Goal: Task Accomplishment & Management: Manage account settings

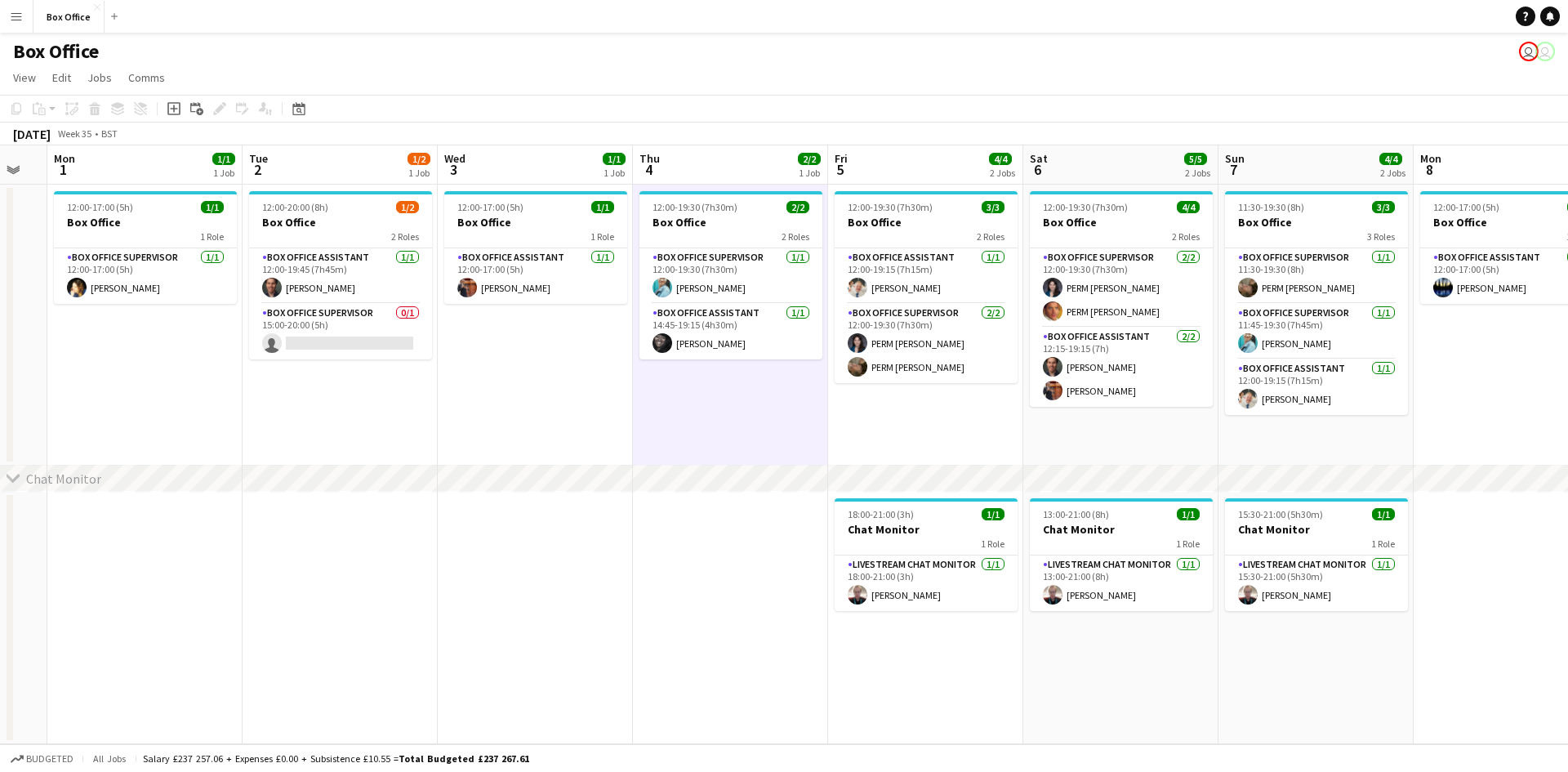
scroll to position [0, 733]
drag, startPoint x: 485, startPoint y: 444, endPoint x: 503, endPoint y: 446, distance: 18.1
click at [503, 446] on app-calendar-viewport "Thu 28 1/1 1 Job Fri 29 4/4 1 Job Sat 30 Sun 31 Mon 1 1/1 1 Job Tue 2 1/2 1 Job…" at bounding box center [784, 444] width 1568 height 599
click at [492, 420] on app-date-cell "12:00-17:00 (5h) 1/1 Box Office 1 Role Box Office Assistant [DATE] 12:00-17:00 …" at bounding box center [536, 325] width 195 height 281
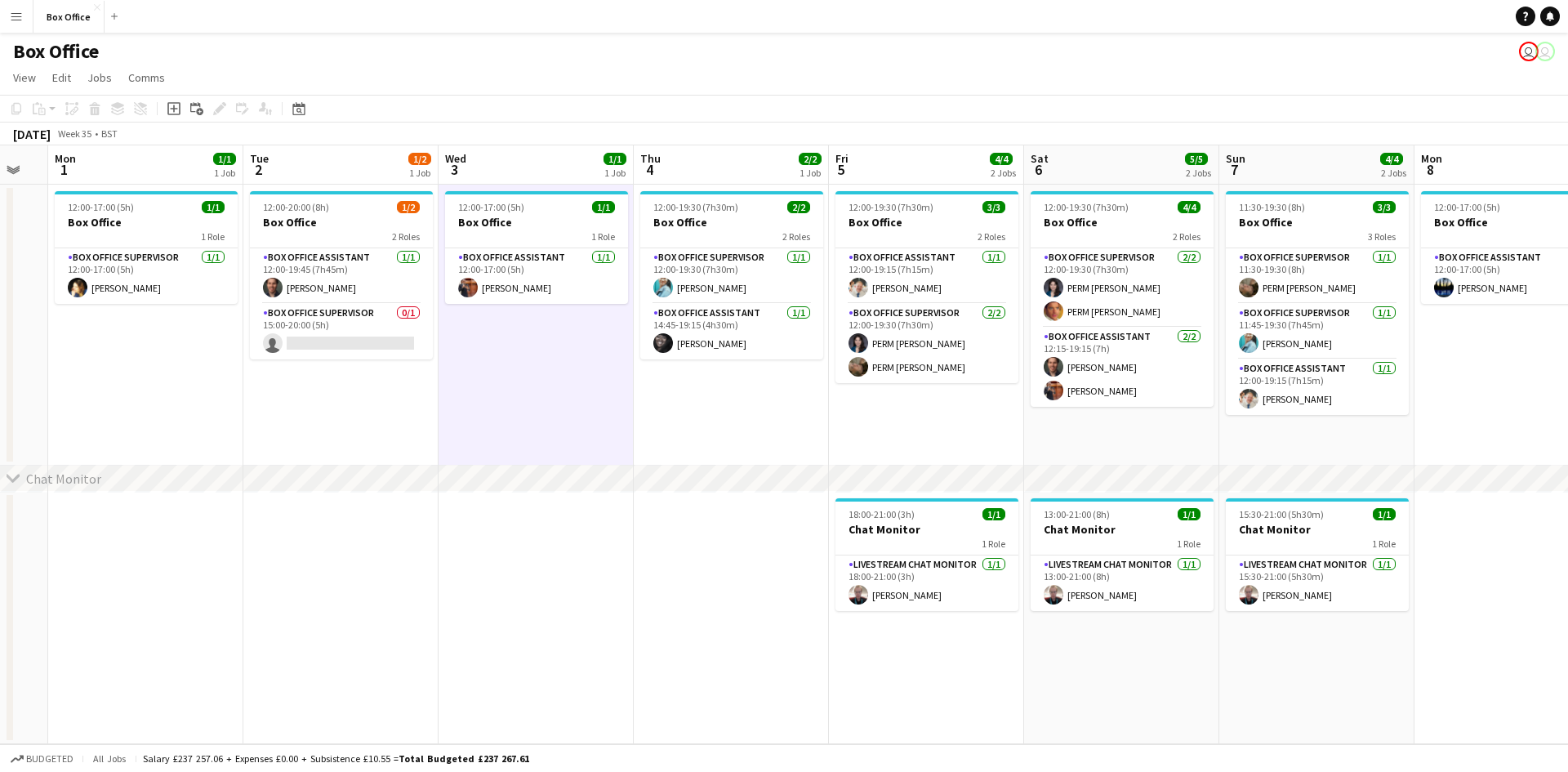
click at [436, 546] on app-date-cell at bounding box center [341, 618] width 195 height 253
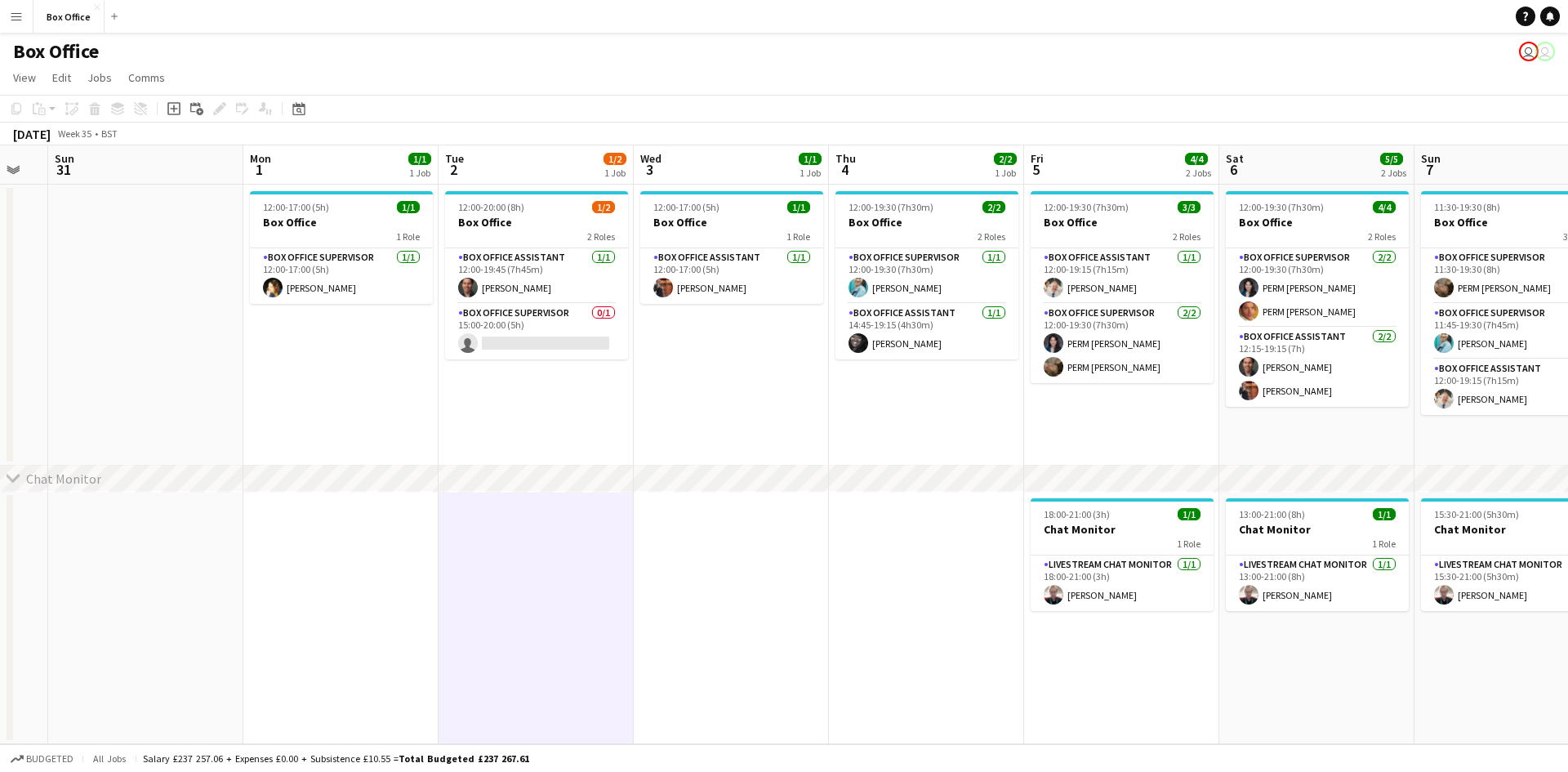
drag, startPoint x: 154, startPoint y: 377, endPoint x: 1027, endPoint y: 364, distance: 873.1
click at [1125, 335] on app-calendar-viewport "Wed 27 1/1 1 Job Thu 28 1/1 1 Job Fri 29 4/4 1 Job Sat 30 Sun 31 Mon 1 1/1 1 Jo…" at bounding box center [784, 444] width 1568 height 599
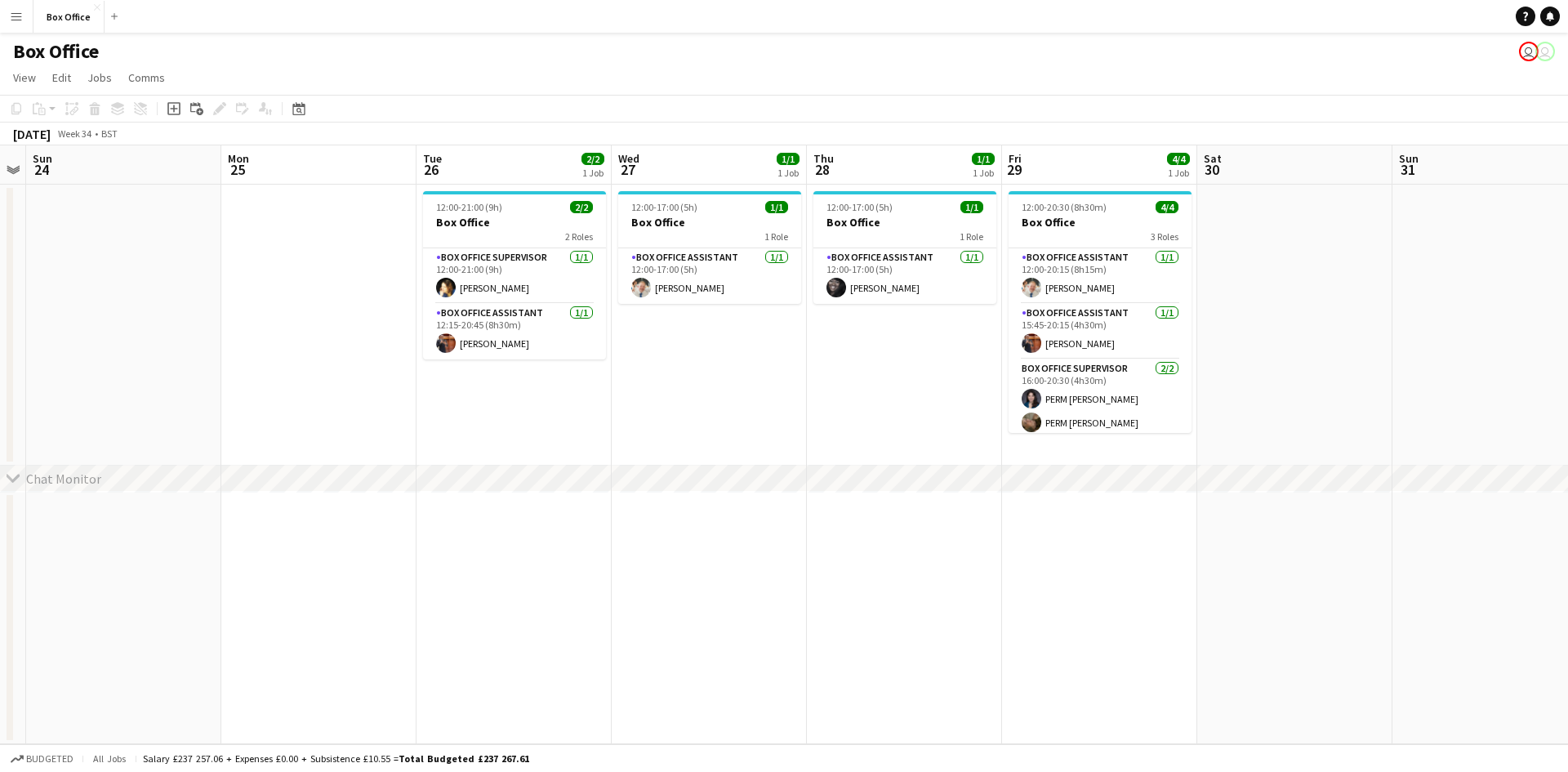
drag, startPoint x: 269, startPoint y: 360, endPoint x: 837, endPoint y: 330, distance: 568.8
click at [837, 330] on app-calendar-viewport "Fri 22 1/1 1 Job Sat 23 Sun 24 Mon 25 Tue 26 2/2 1 Job Wed 27 1/1 1 Job Thu 28 …" at bounding box center [784, 444] width 1568 height 599
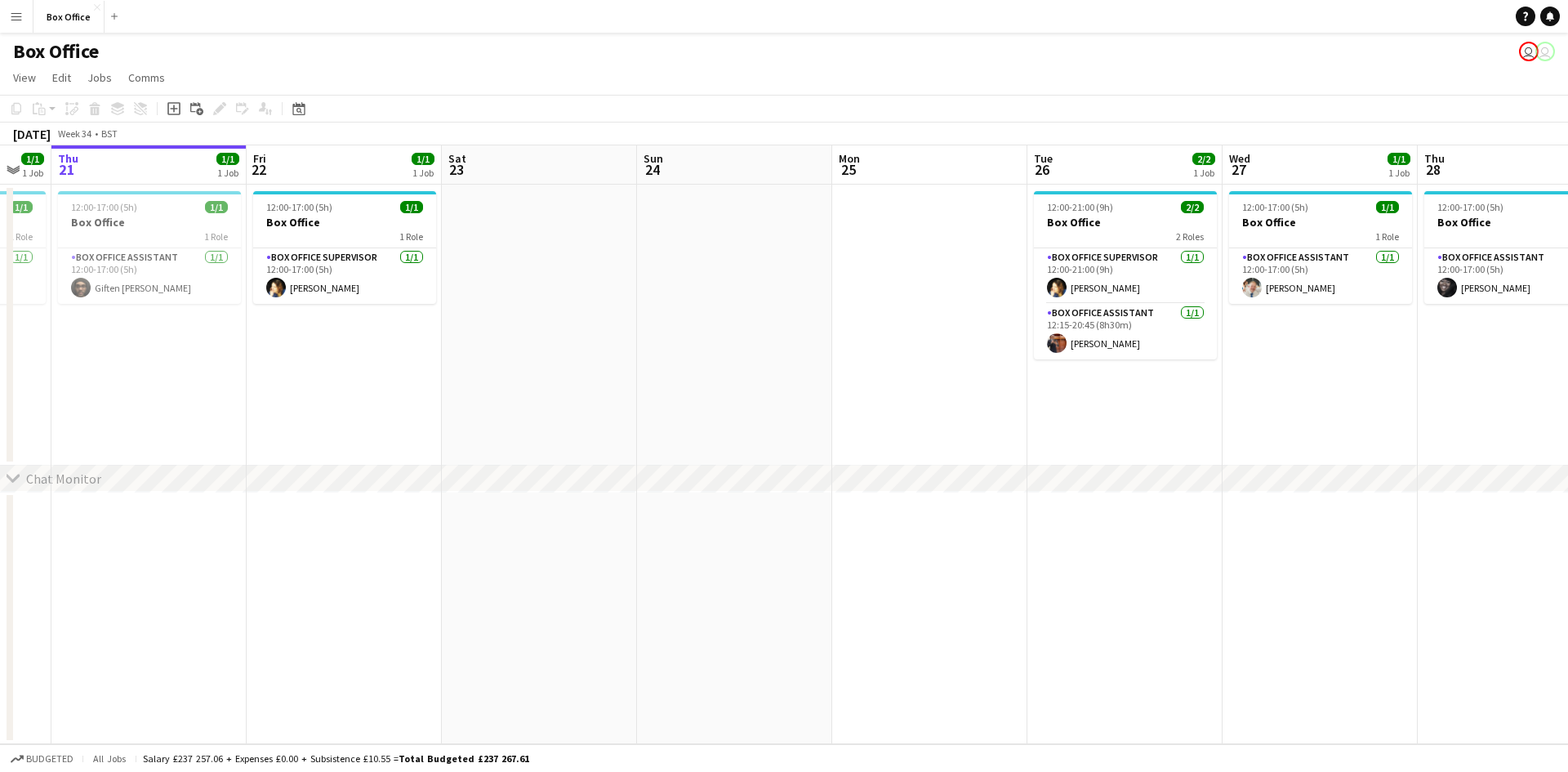
drag, startPoint x: 230, startPoint y: 315, endPoint x: 1187, endPoint y: 285, distance: 957.5
click at [1250, 261] on app-calendar-viewport "Tue 19 1/1 1 Job Wed 20 1/1 1 Job Thu 21 1/1 1 Job Fri 22 1/1 1 Job Sat 23 Sun …" at bounding box center [784, 444] width 1568 height 599
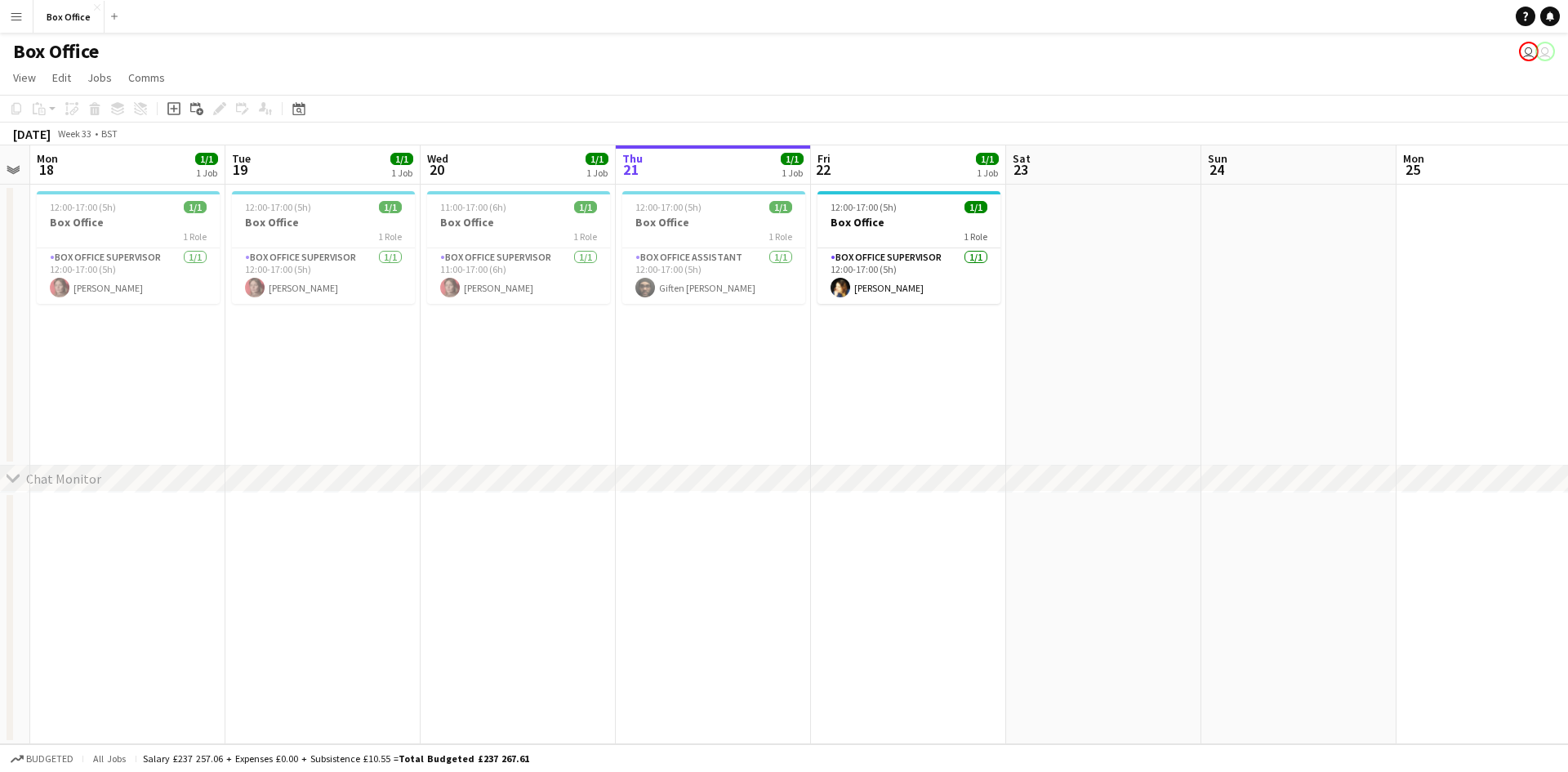
scroll to position [0, 557]
drag, startPoint x: 428, startPoint y: 380, endPoint x: 582, endPoint y: 401, distance: 155.4
click at [582, 401] on app-calendar-viewport "Fri 15 1/1 1 Job Sat 16 Sun 17 Mon 18 1/1 1 Job Tue 19 1/1 1 Job Wed 20 1/1 1 J…" at bounding box center [784, 444] width 1568 height 599
click at [652, 262] on app-card-role "Box Office Assistant [DATE] 12:00-17:00 (5h) Giften [PERSON_NAME]" at bounding box center [713, 276] width 183 height 56
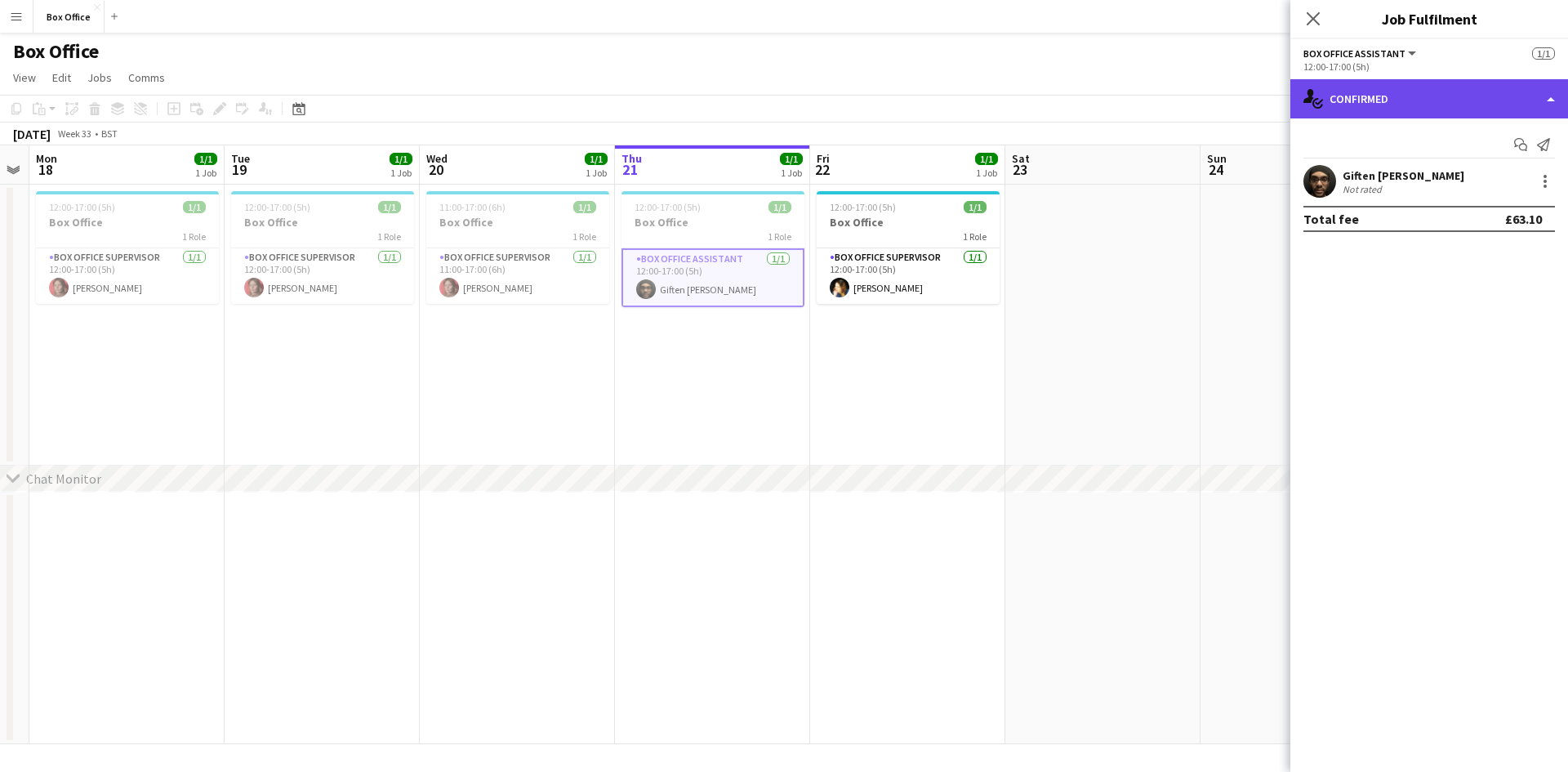
click at [1413, 108] on div "single-neutral-actions-check-2 Confirmed" at bounding box center [1429, 99] width 278 height 39
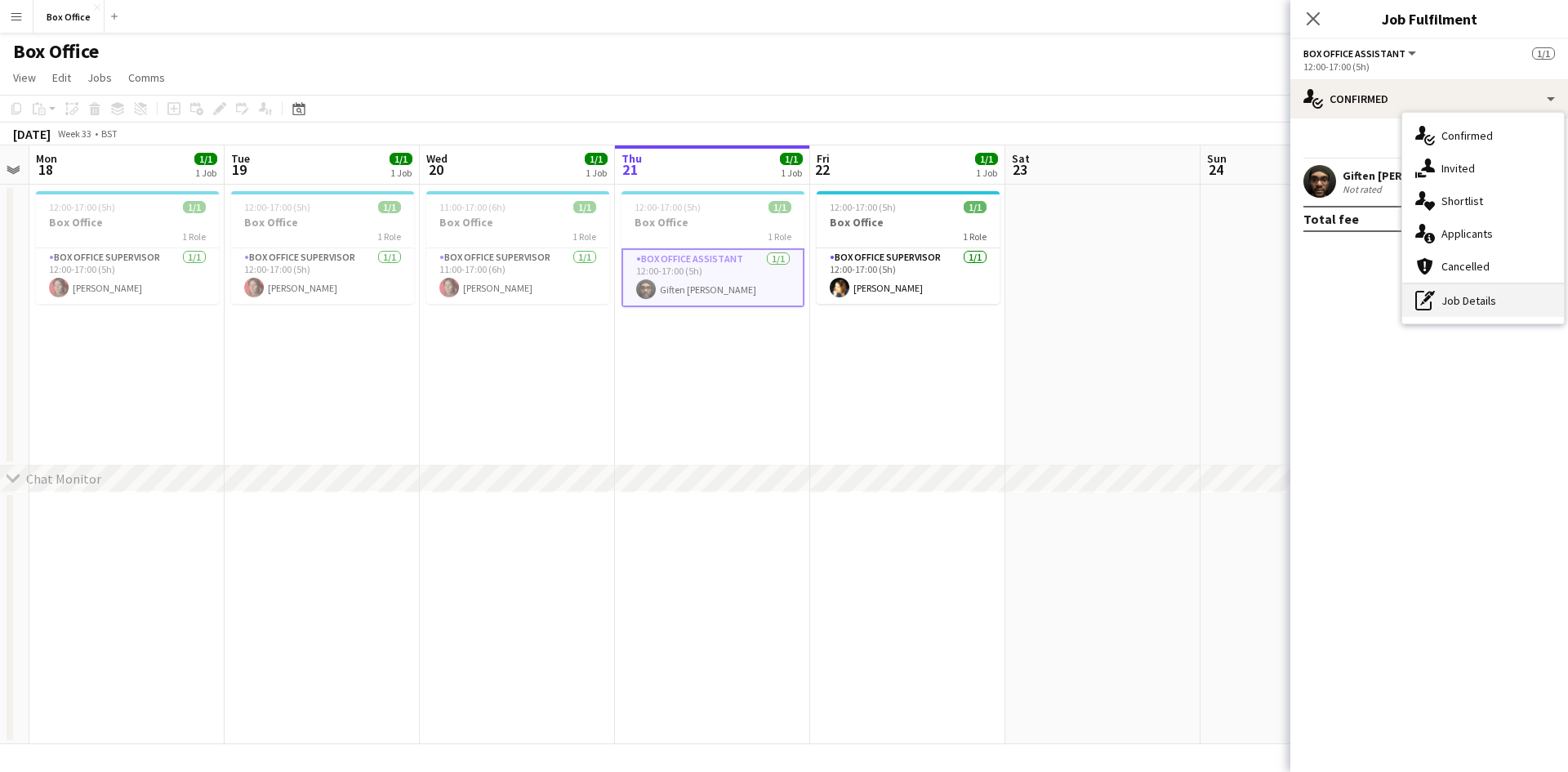
click at [1478, 308] on div "pen-write Job Details" at bounding box center [1483, 301] width 162 height 33
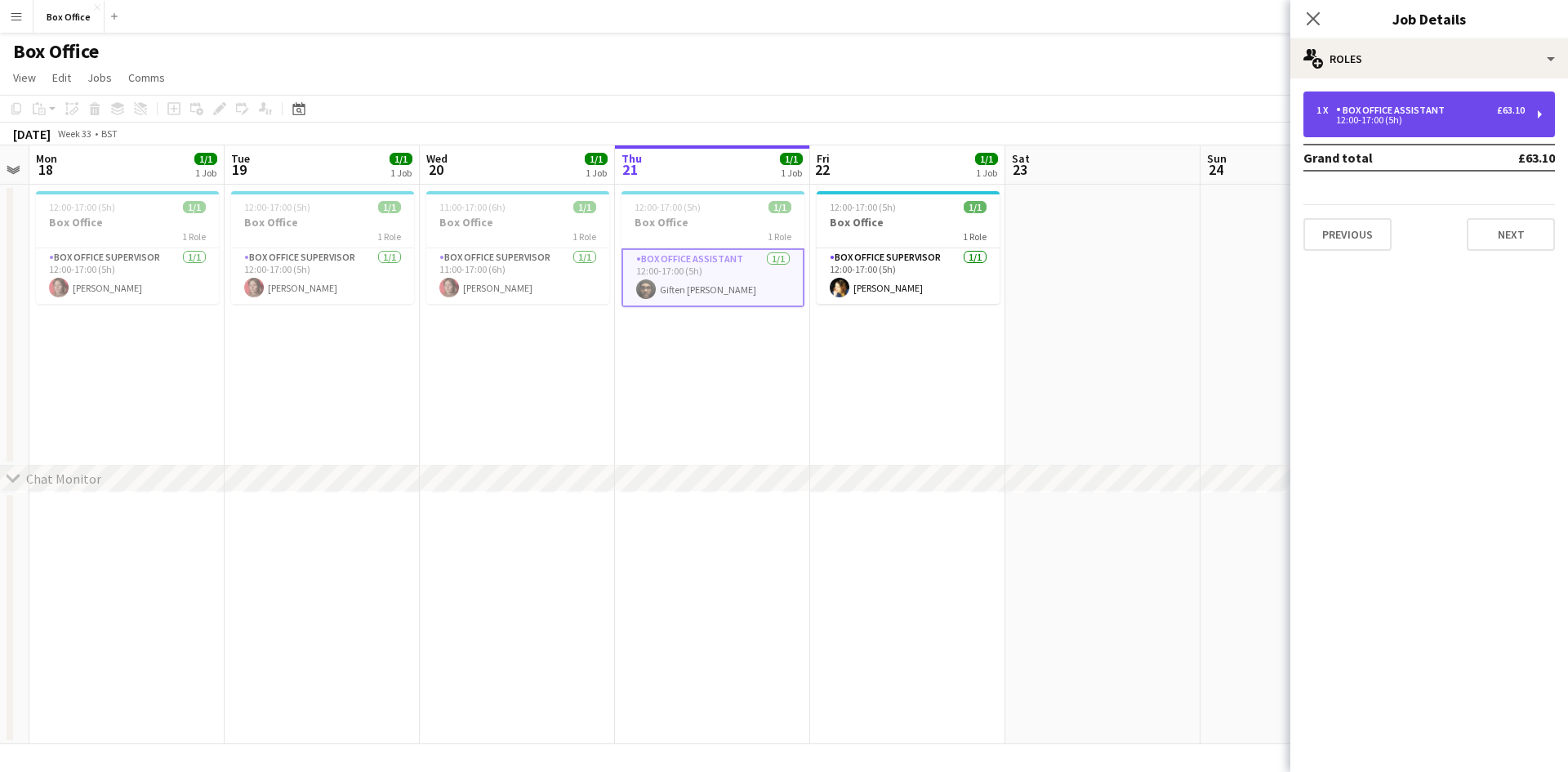
click at [1444, 110] on div "Box Office Assistant" at bounding box center [1394, 110] width 115 height 11
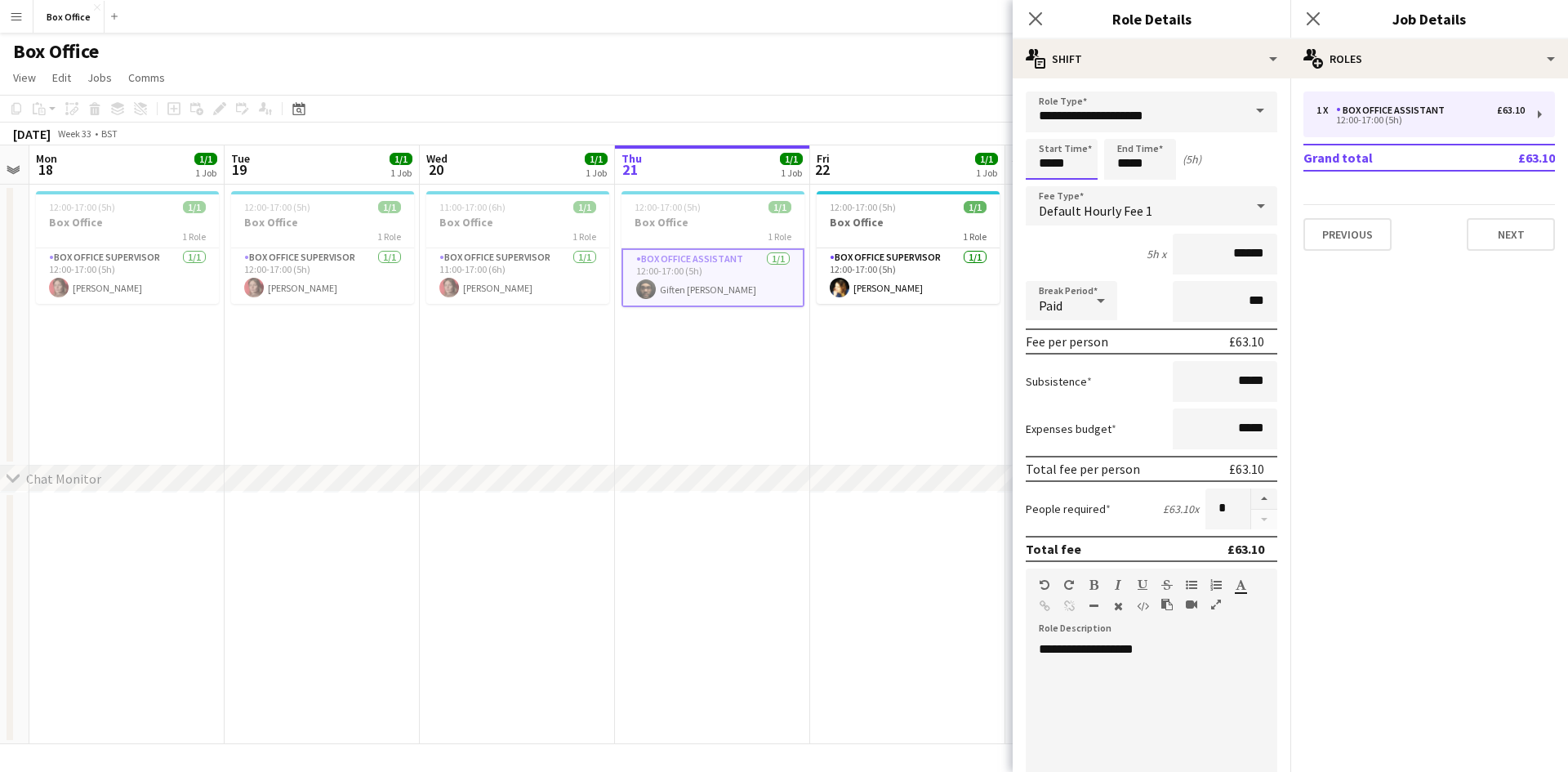
click at [1051, 160] on body "Menu Boards Boards Boards All jobs Status Workforce Workforce My Workforce Recr…" at bounding box center [784, 386] width 1568 height 772
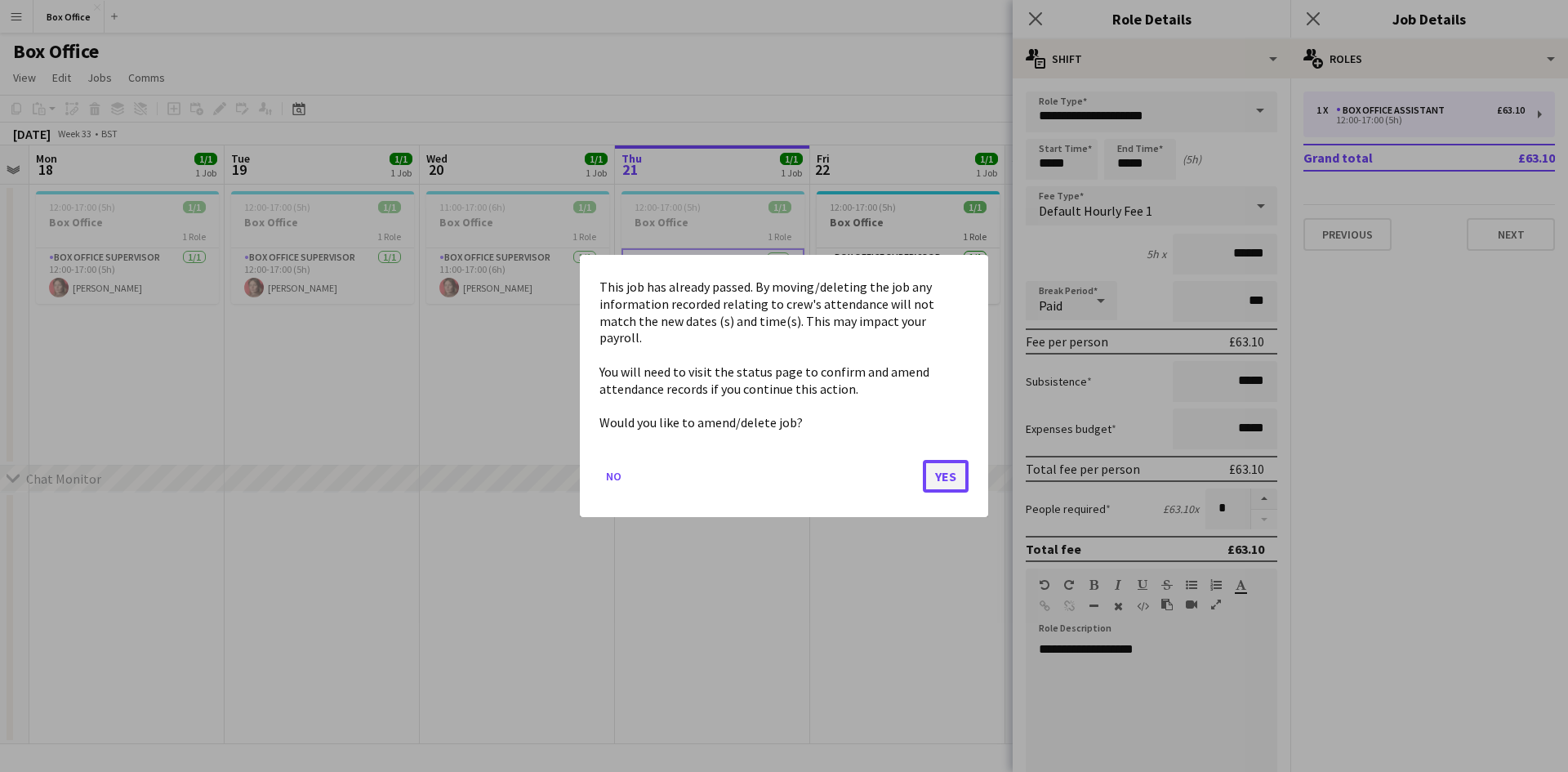
click at [942, 473] on button "Yes" at bounding box center [946, 476] width 46 height 33
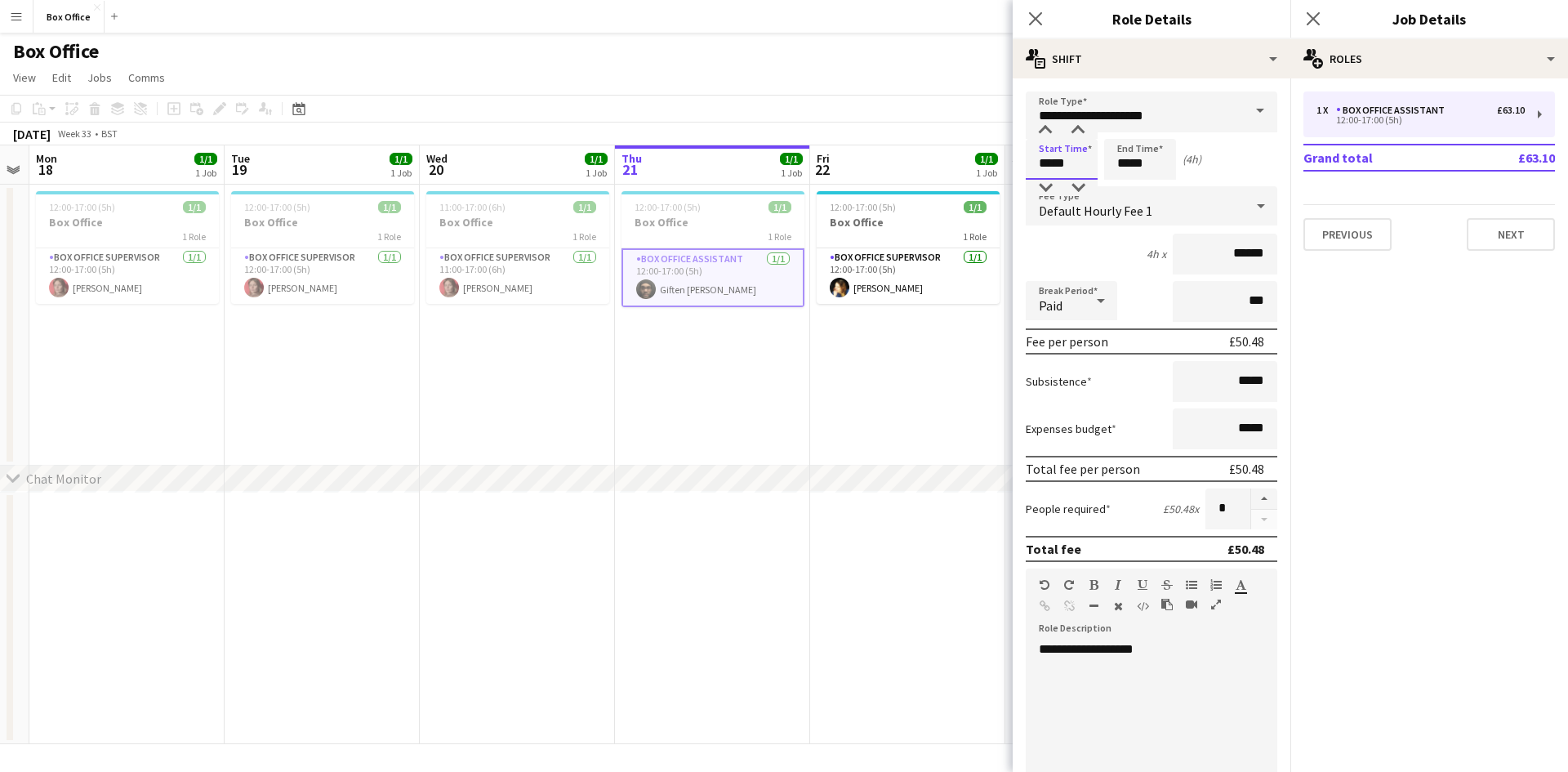
type input "*****"
click at [1152, 165] on input "*****" at bounding box center [1140, 159] width 72 height 41
click at [1246, 142] on div "Start Time ***** End Time ***** (4h)" at bounding box center [1151, 159] width 252 height 41
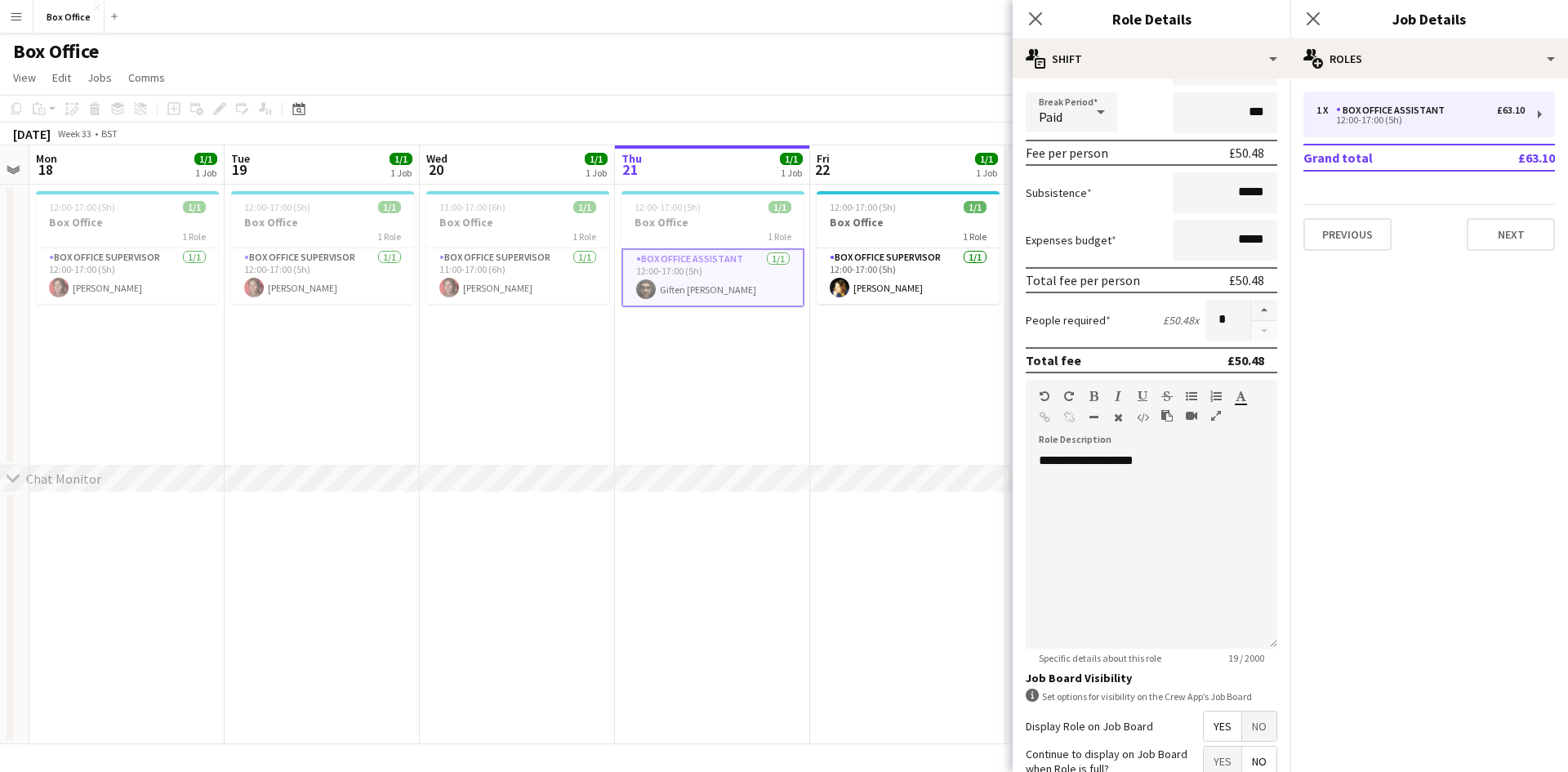
scroll to position [335, 0]
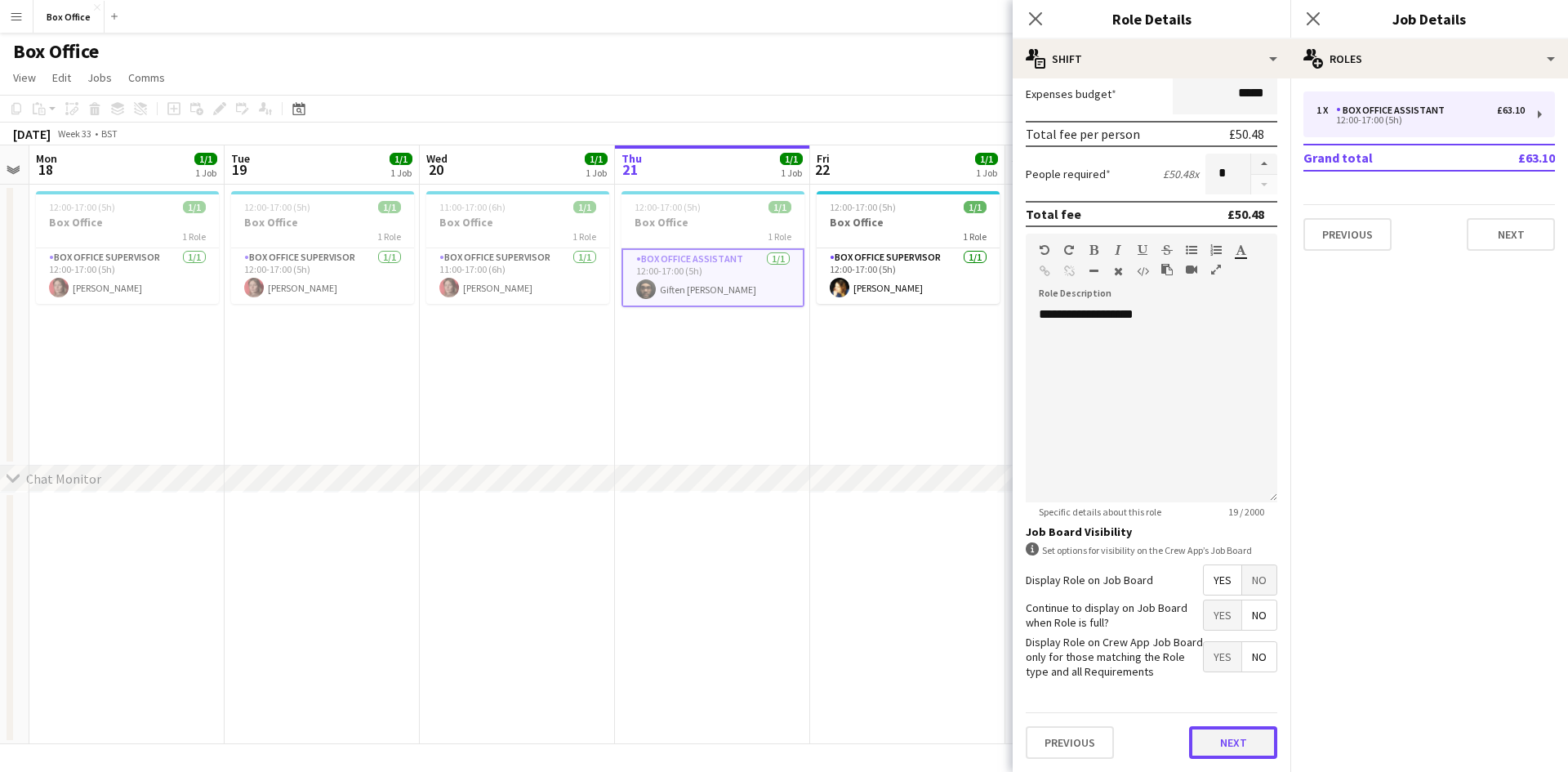
click at [1202, 743] on button "Next" at bounding box center [1234, 742] width 88 height 33
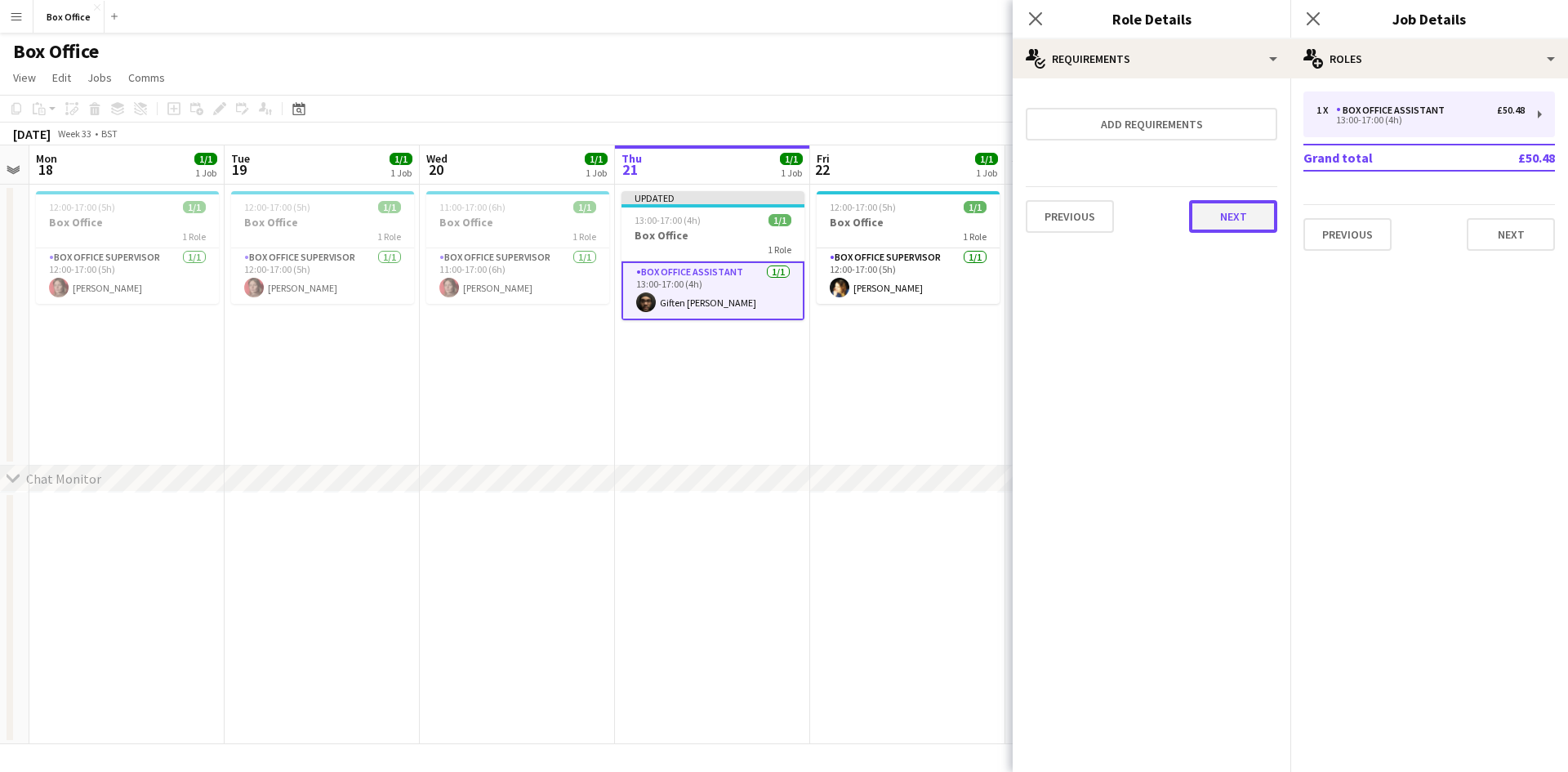
click at [1248, 220] on button "Next" at bounding box center [1234, 216] width 88 height 33
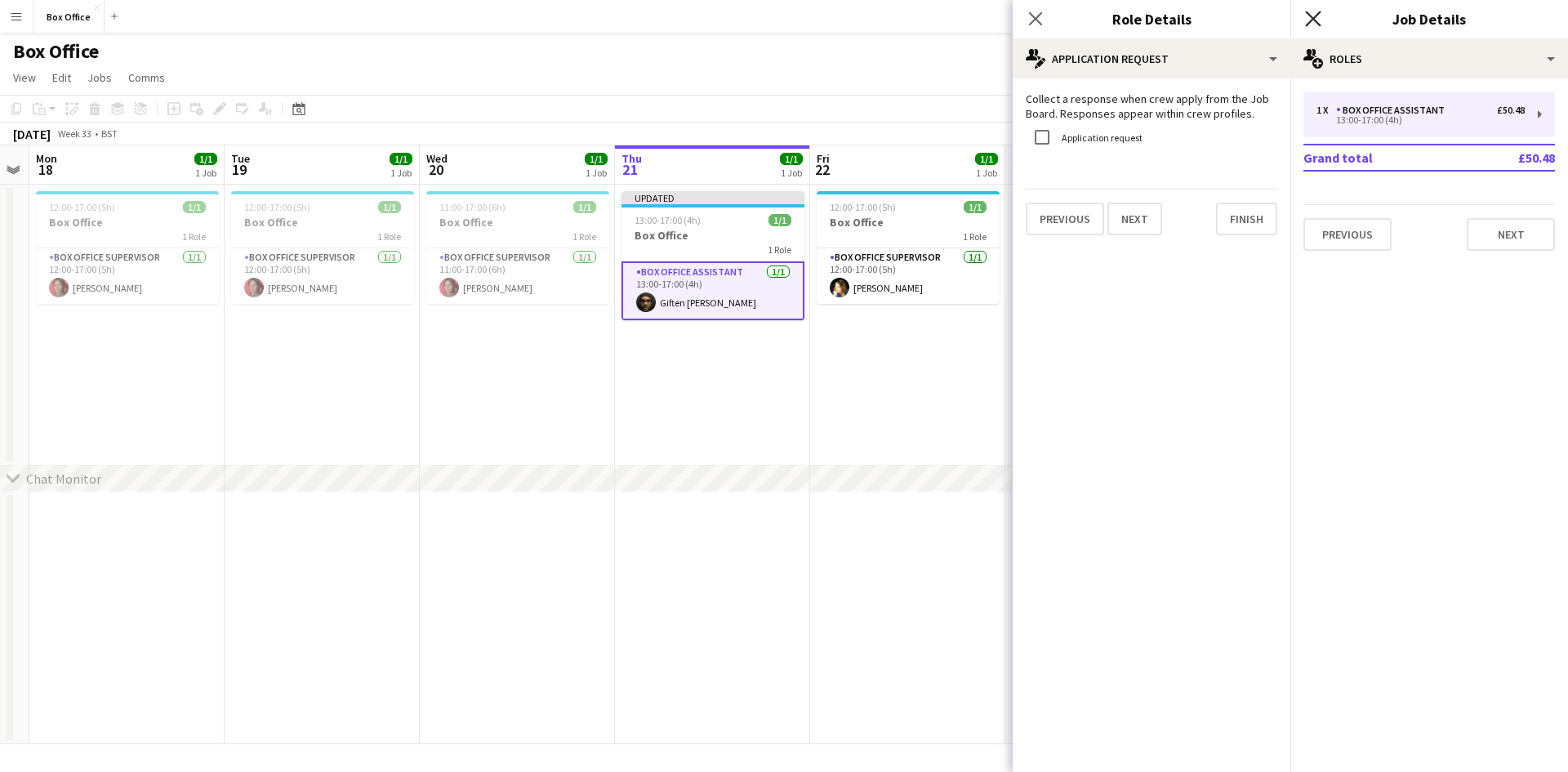
click at [1315, 12] on icon "Close pop-in" at bounding box center [1313, 18] width 15 height 15
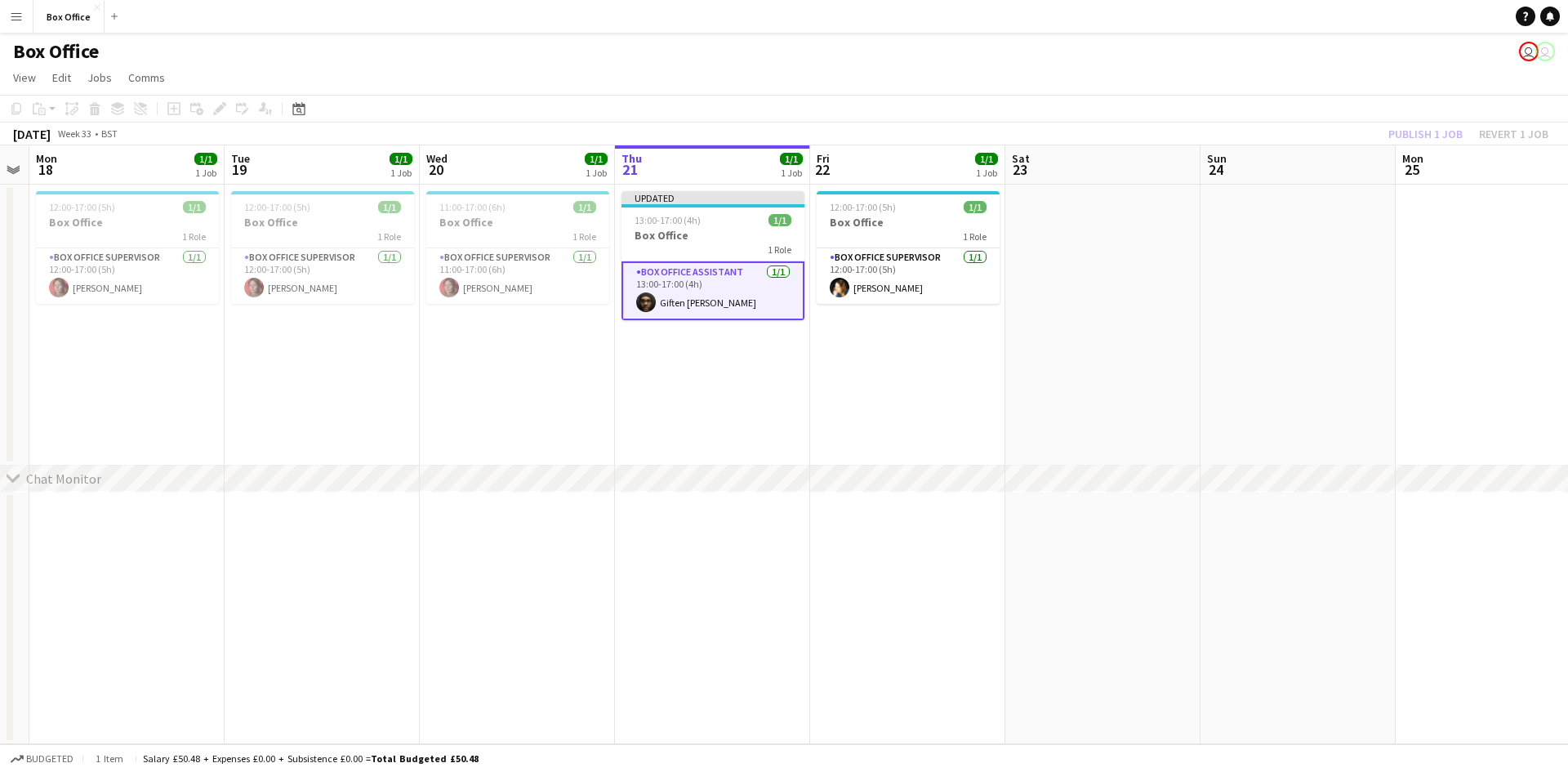
click at [863, 402] on app-date-cell "12:00-17:00 (5h) 1/1 Box Office 1 Role Box Office Supervisor [DATE] 12:00-17:00…" at bounding box center [908, 325] width 195 height 281
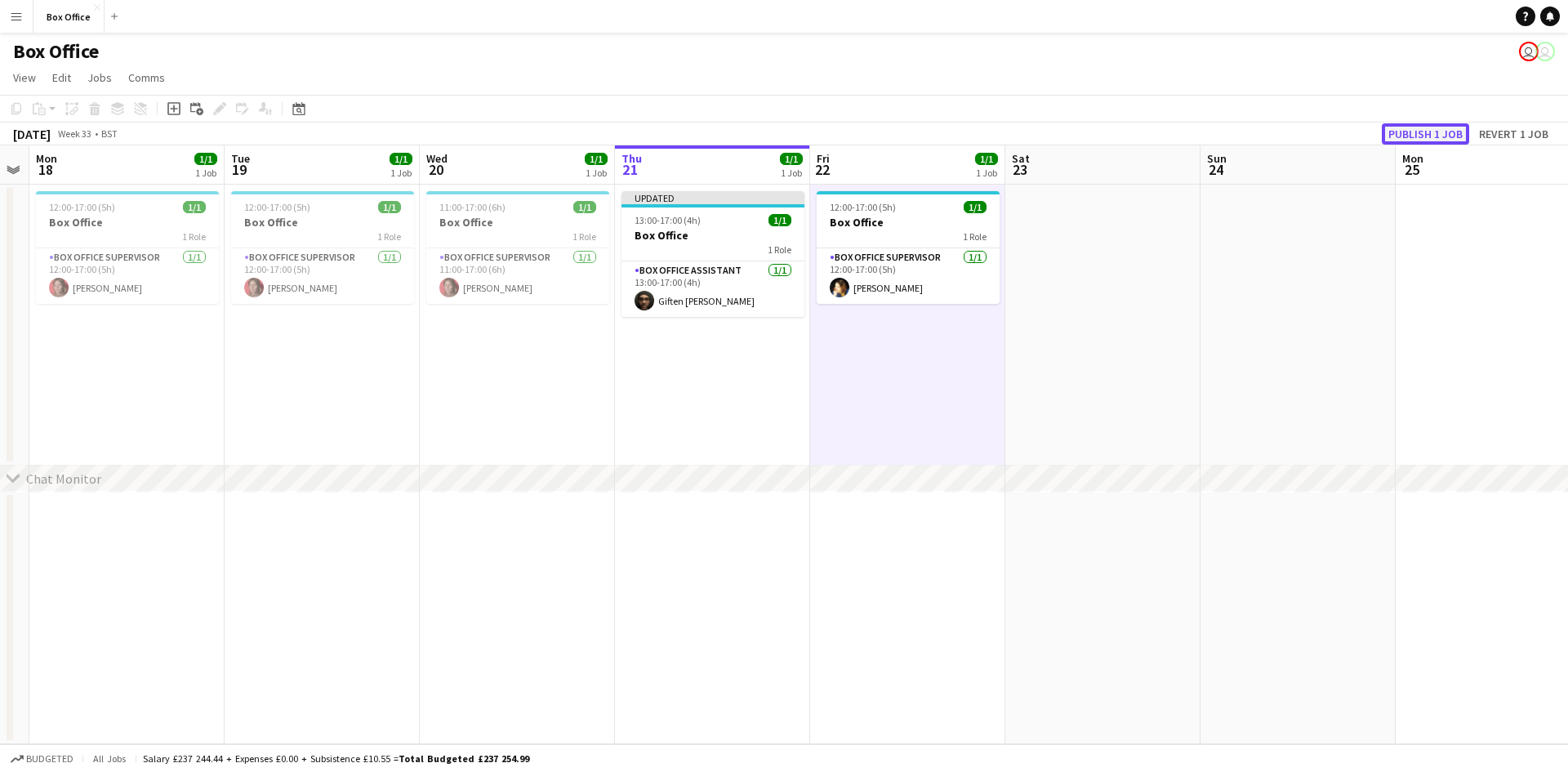
click at [1436, 129] on button "Publish 1 job" at bounding box center [1425, 134] width 87 height 21
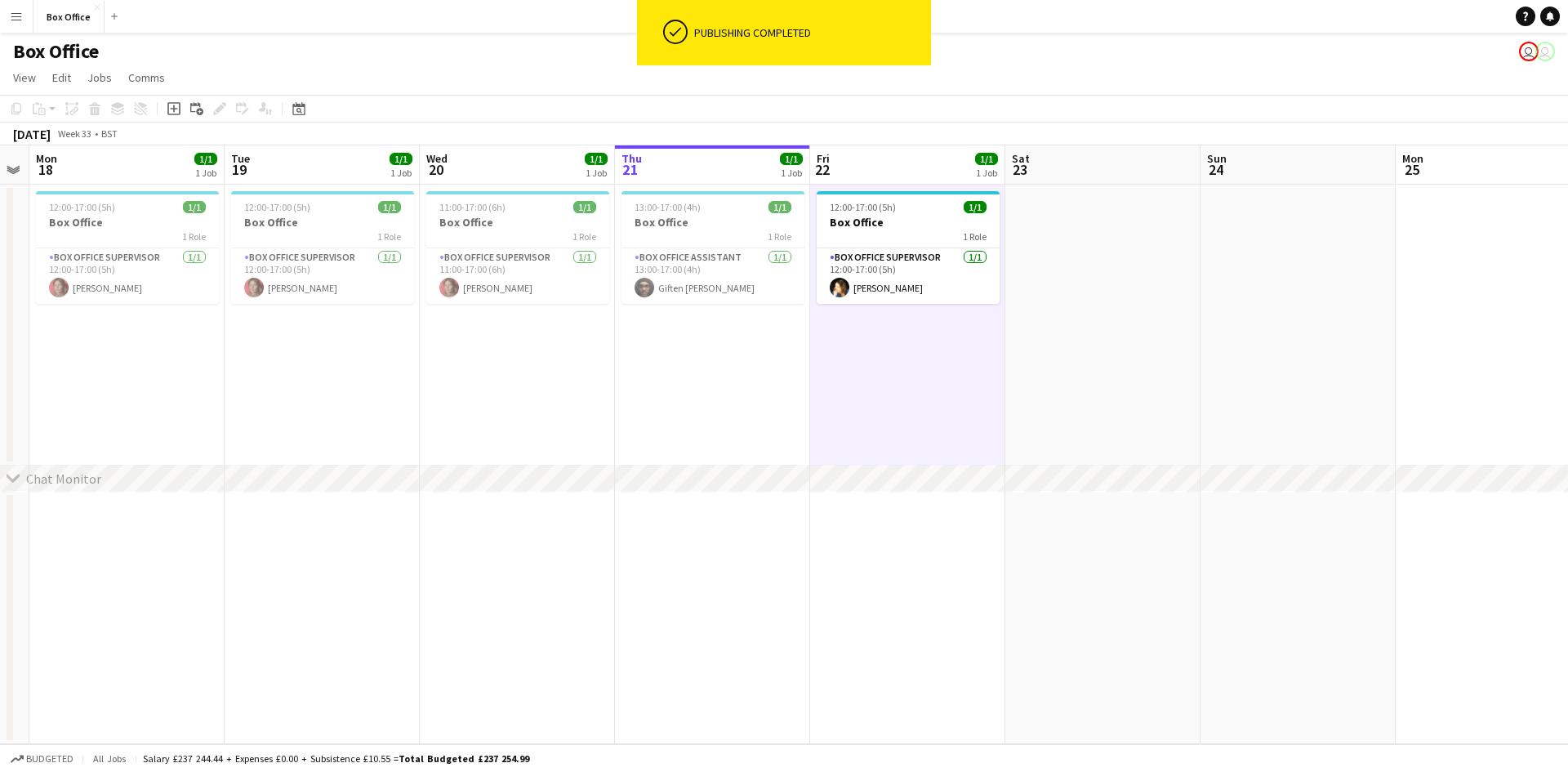
click at [492, 430] on app-date-cell "11:00-17:00 (6h) 1/1 Box Office 1 Role Box Office Supervisor [DATE] 11:00-17:00…" at bounding box center [517, 325] width 195 height 281
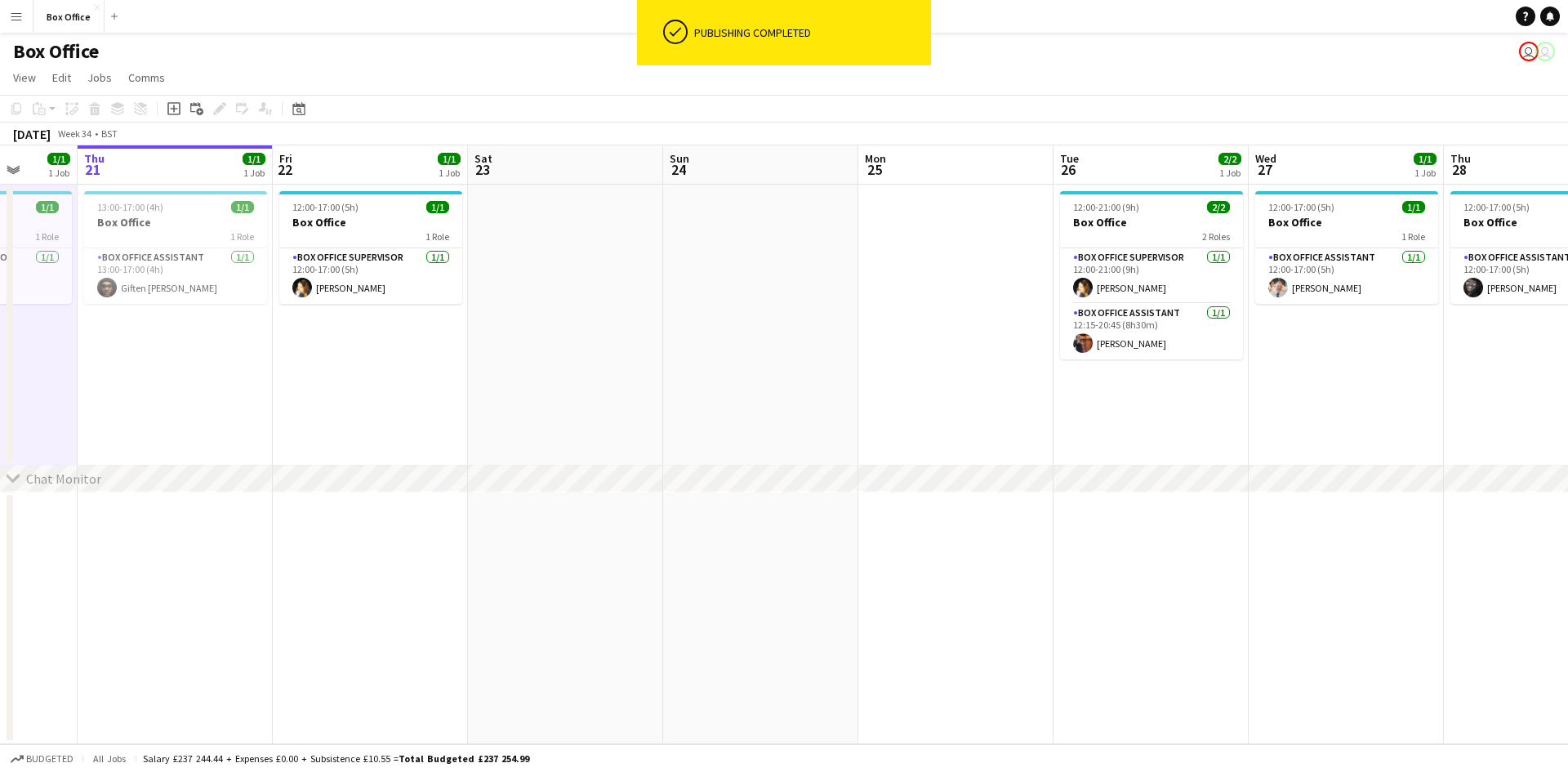
scroll to position [0, 704]
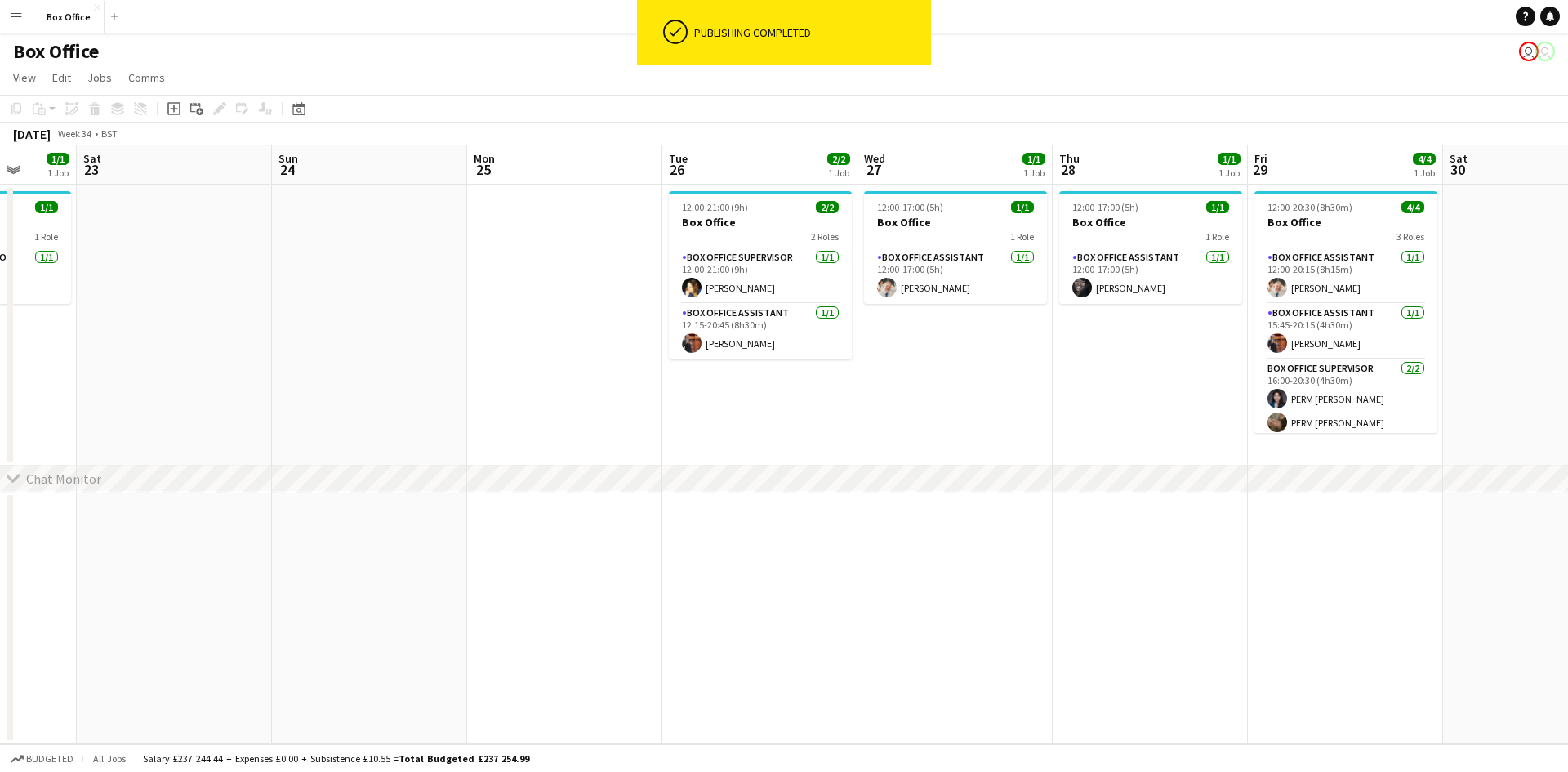
drag, startPoint x: 1460, startPoint y: 273, endPoint x: 530, endPoint y: 465, distance: 949.6
click at [530, 465] on div "chevron-right Chat Monitor Tue 19 1/1 1 Job Wed 20 1/1 1 Job Thu 21 1/1 1 Job F…" at bounding box center [784, 444] width 1568 height 599
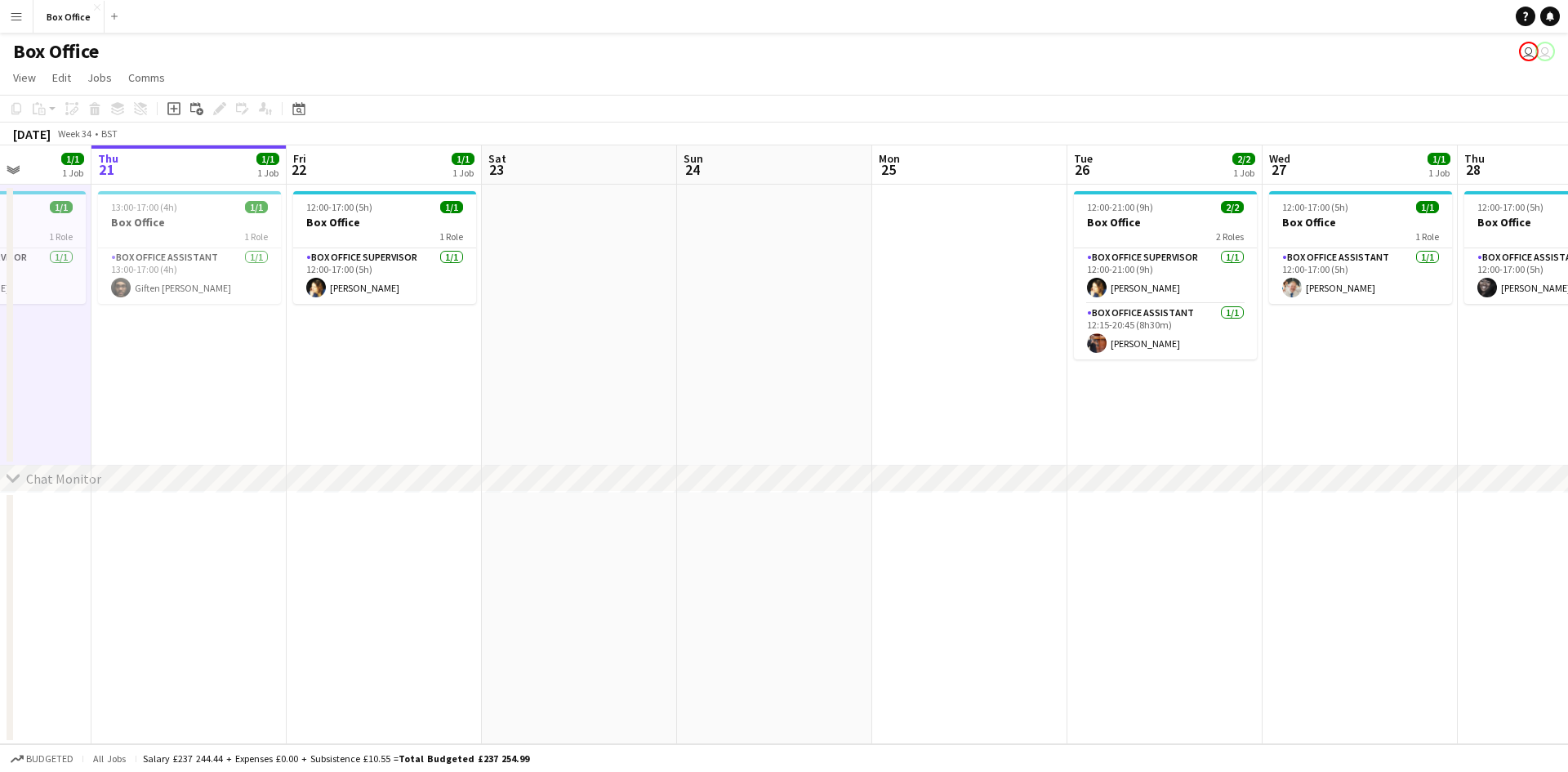
drag, startPoint x: 501, startPoint y: 392, endPoint x: 1085, endPoint y: 345, distance: 585.9
click at [1102, 346] on app-calendar-viewport "Mon 18 1/1 1 Job Tue 19 1/1 1 Job Wed 20 1/1 1 Job Thu 21 1/1 1 Job Fri 22 1/1 …" at bounding box center [784, 444] width 1568 height 599
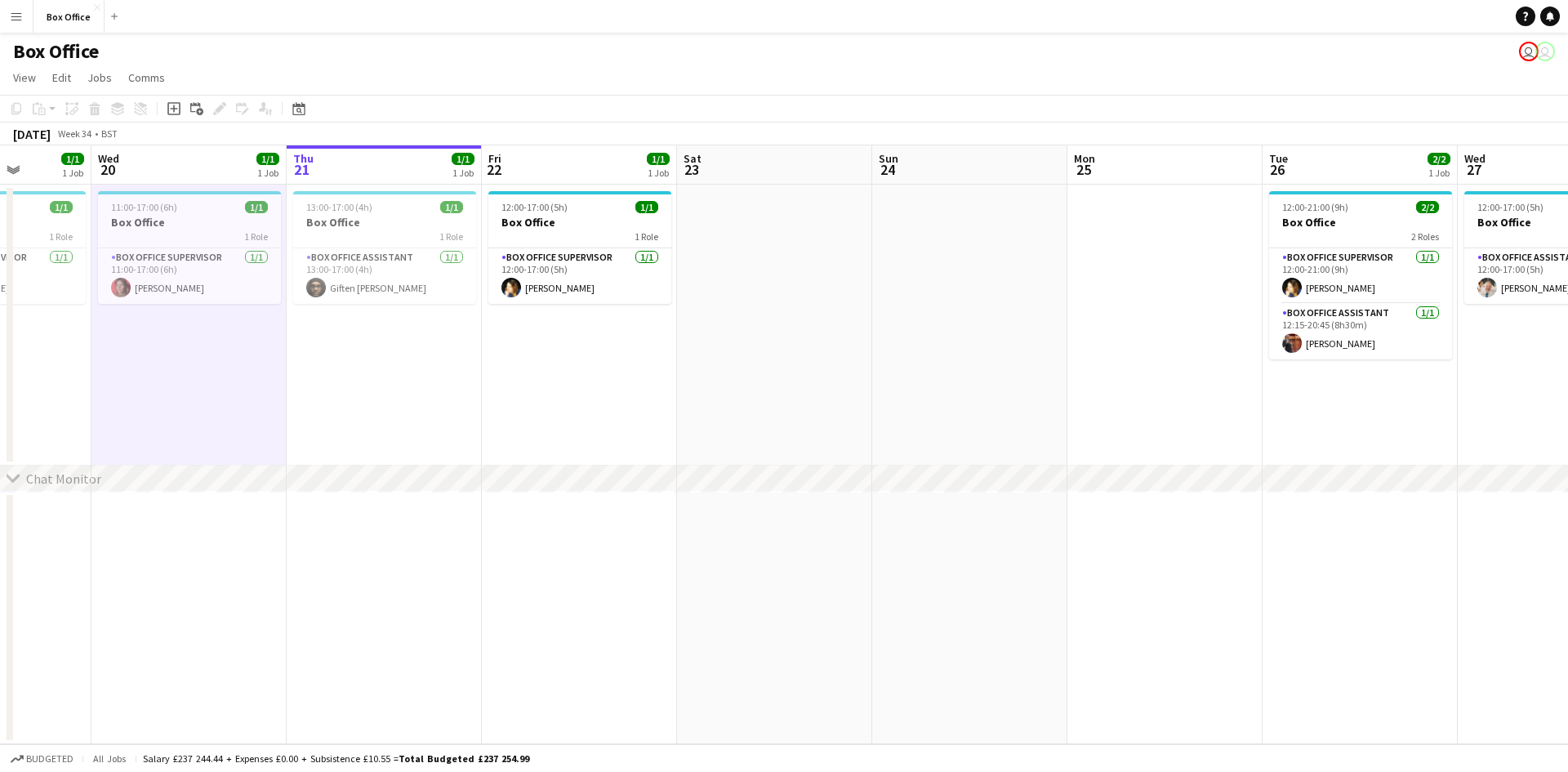
scroll to position [0, 367]
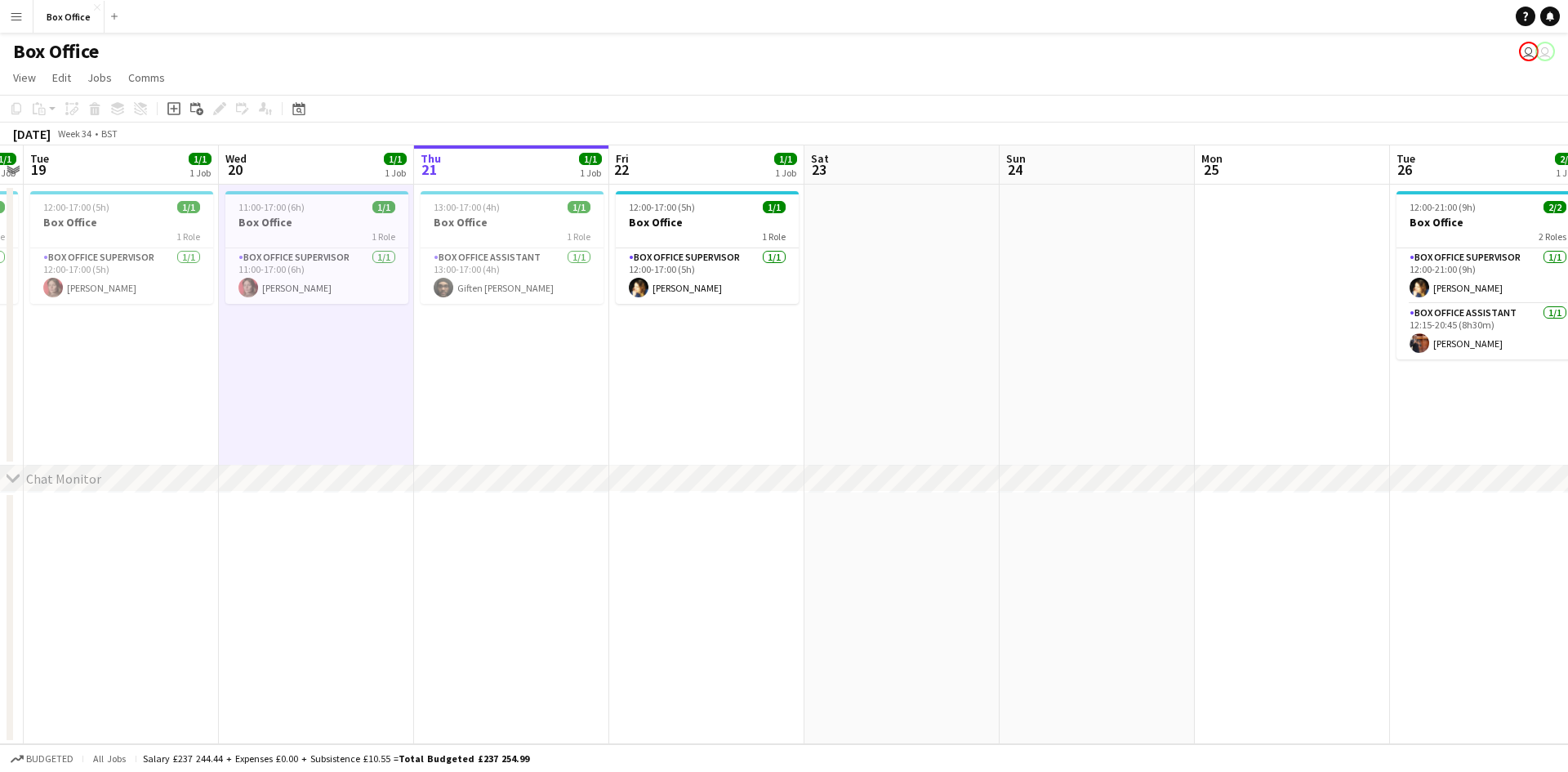
drag, startPoint x: 372, startPoint y: 429, endPoint x: 499, endPoint y: 398, distance: 130.7
click at [499, 398] on app-calendar-viewport "Sun 17 Mon 18 1/1 1 Job Tue 19 1/1 1 Job Wed 20 1/1 1 Job Thu 21 1/1 1 Job Fri …" at bounding box center [784, 444] width 1568 height 599
click at [503, 271] on app-card-role "Box Office Assistant [DATE] 13:00-17:00 (4h) Giften [PERSON_NAME]" at bounding box center [511, 276] width 183 height 56
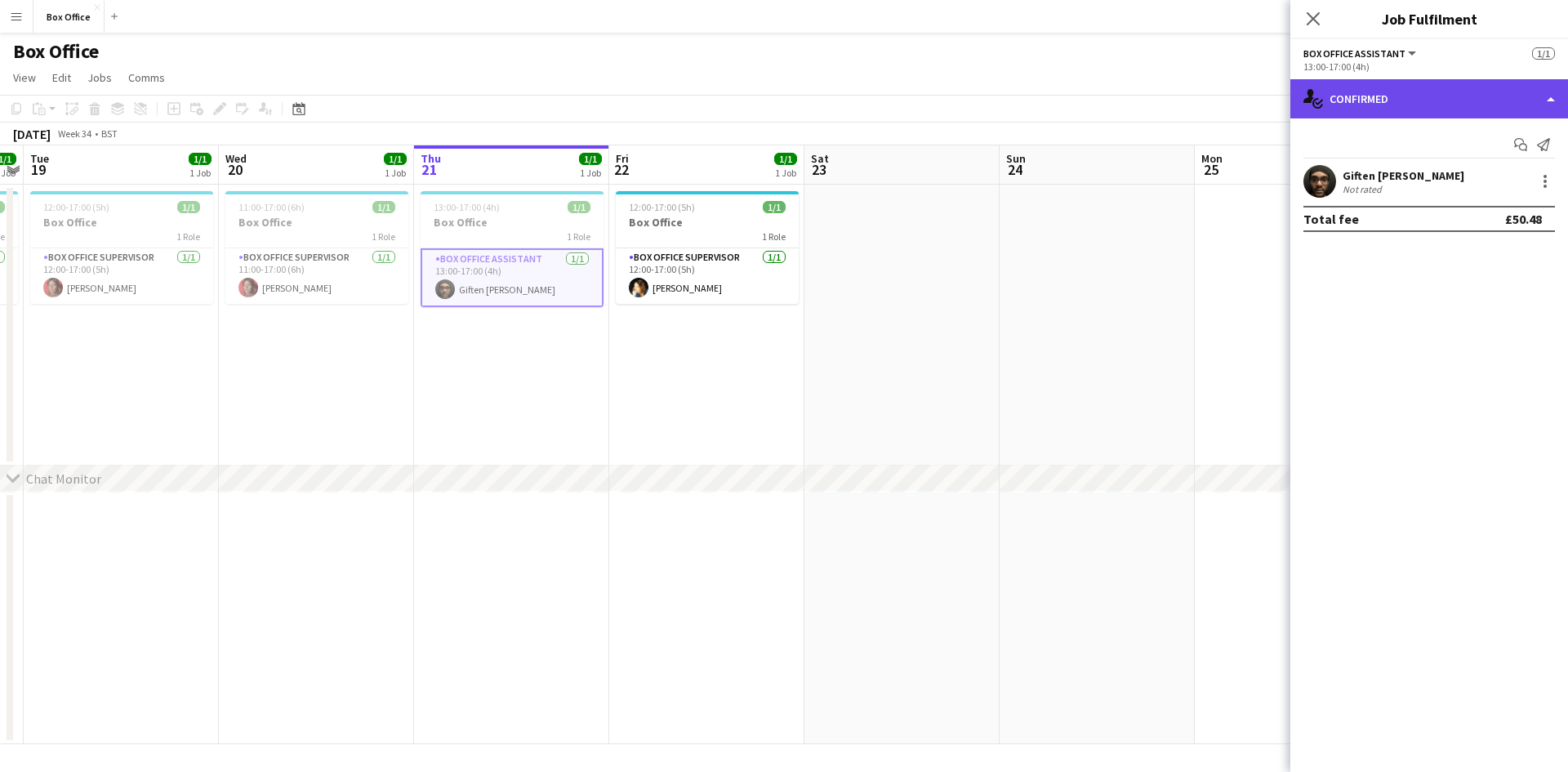
click at [1407, 107] on div "single-neutral-actions-check-2 Confirmed" at bounding box center [1429, 99] width 278 height 39
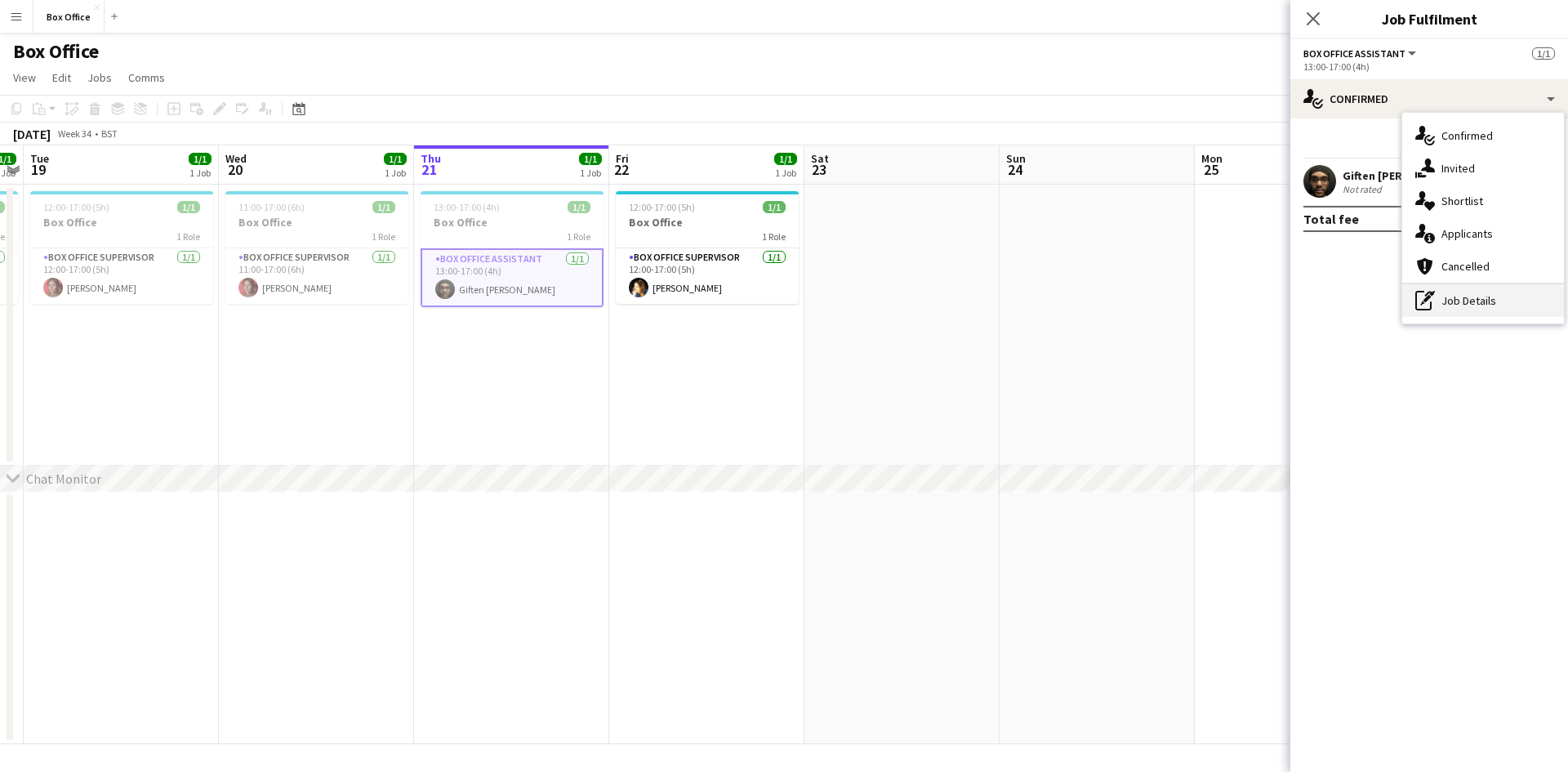
click at [1462, 310] on div "pen-write Job Details" at bounding box center [1483, 301] width 162 height 33
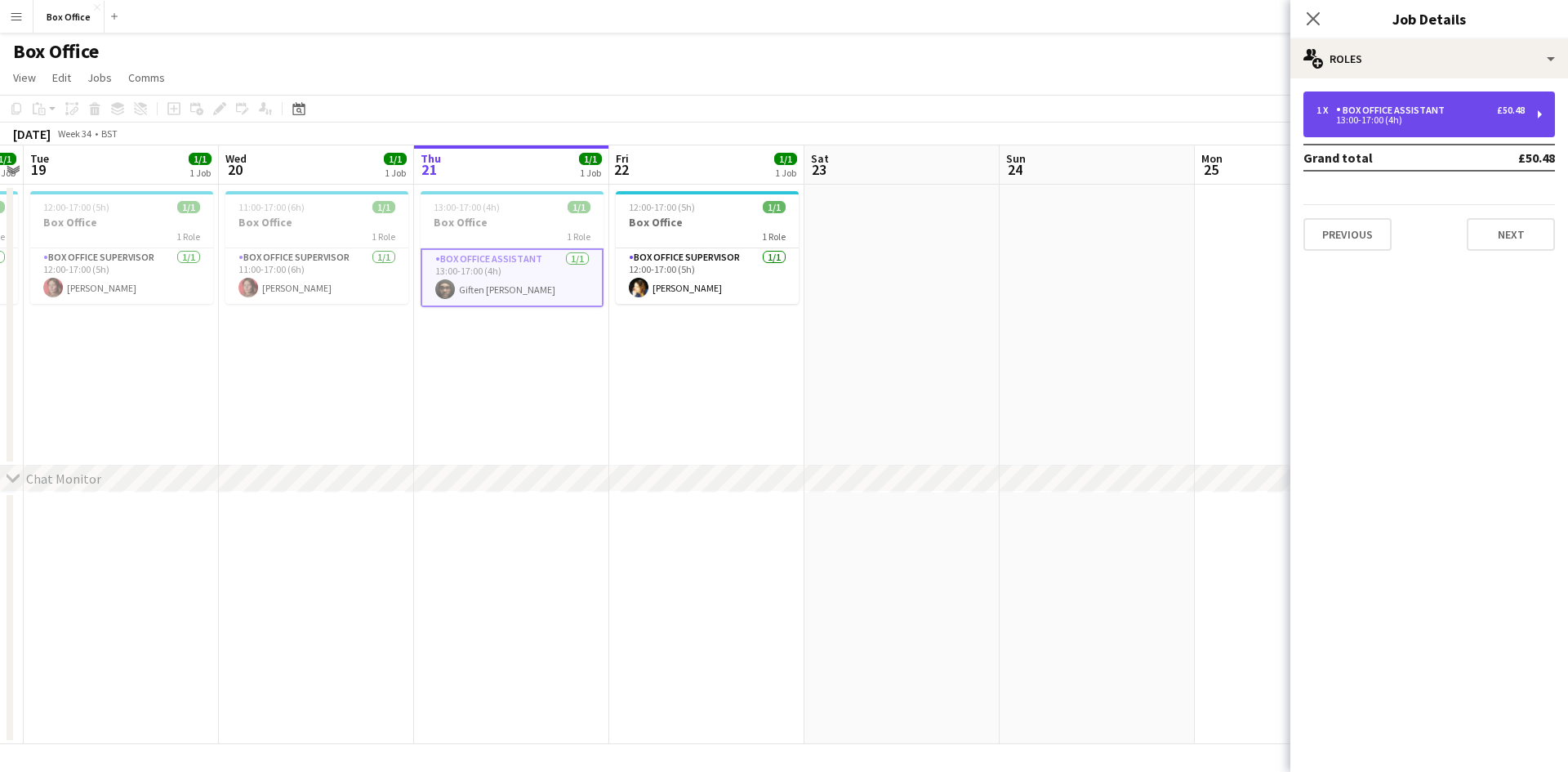
click at [1393, 114] on div "Box Office Assistant" at bounding box center [1394, 110] width 115 height 11
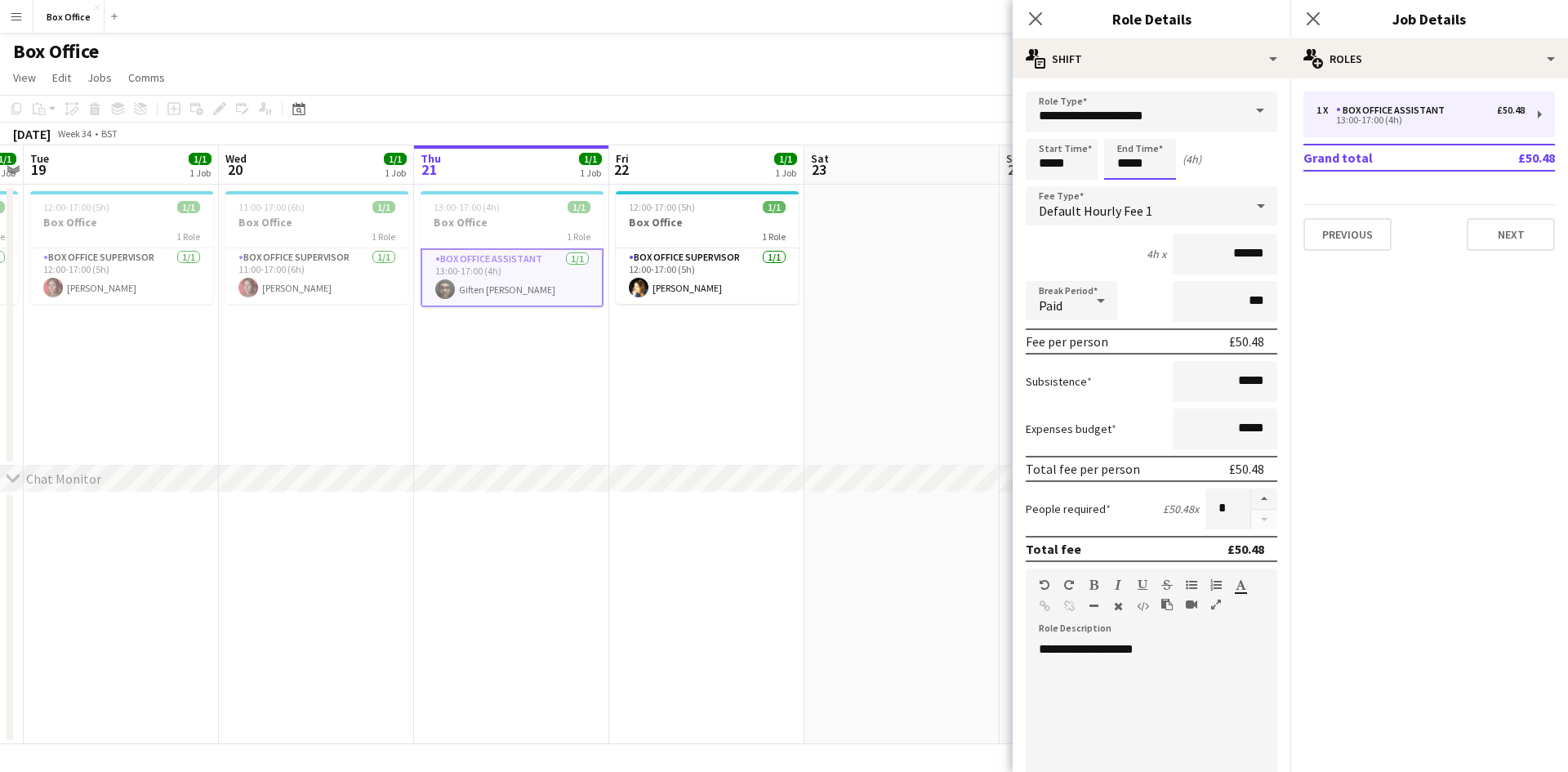
click at [1152, 167] on body "Menu Boards Boards Boards All jobs Status Workforce Workforce My Workforce Recr…" at bounding box center [784, 386] width 1568 height 772
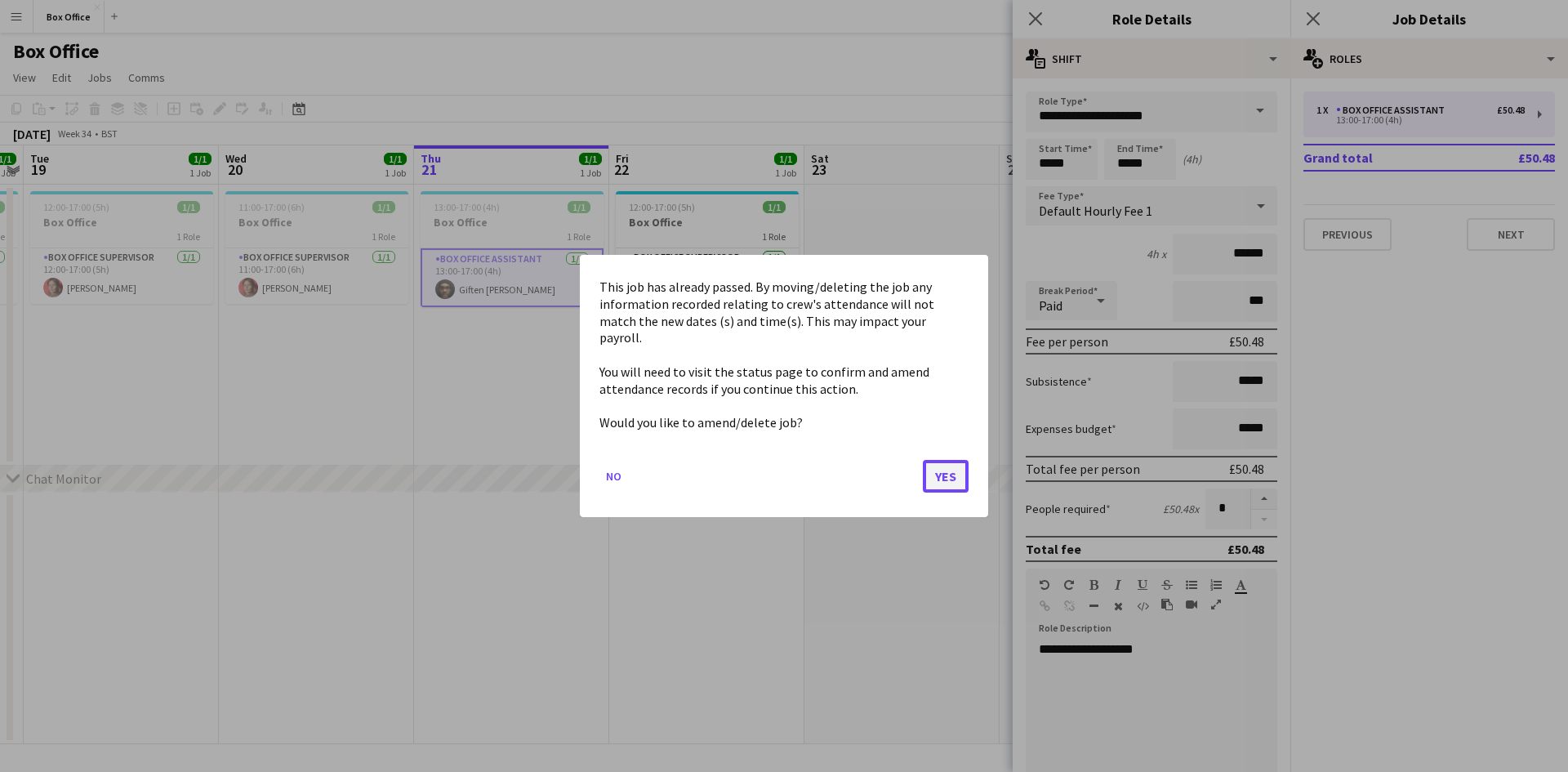
click at [948, 460] on button "Yes" at bounding box center [946, 476] width 46 height 33
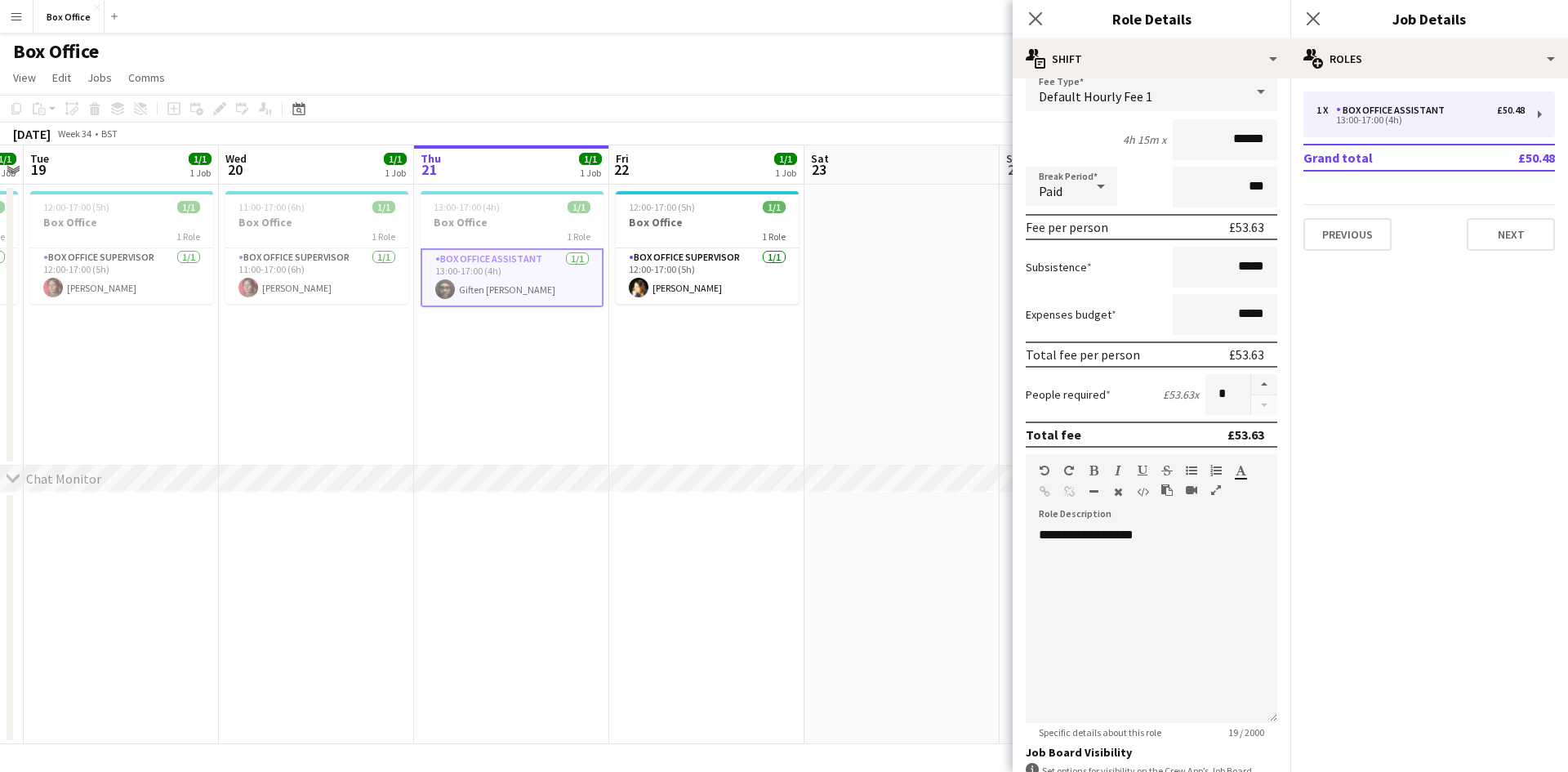
scroll to position [335, 0]
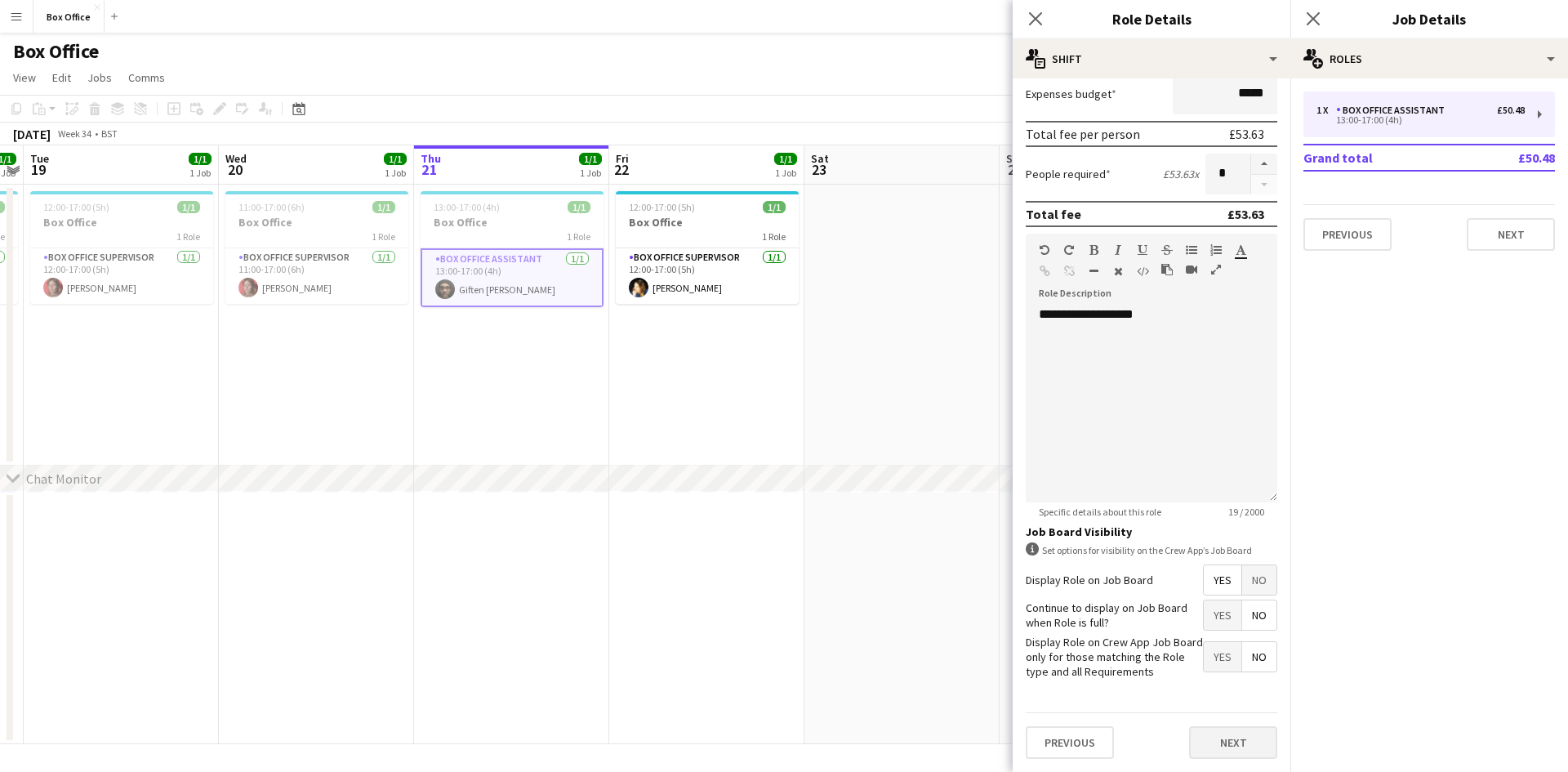
type input "*****"
click at [1228, 749] on button "Next" at bounding box center [1234, 742] width 88 height 33
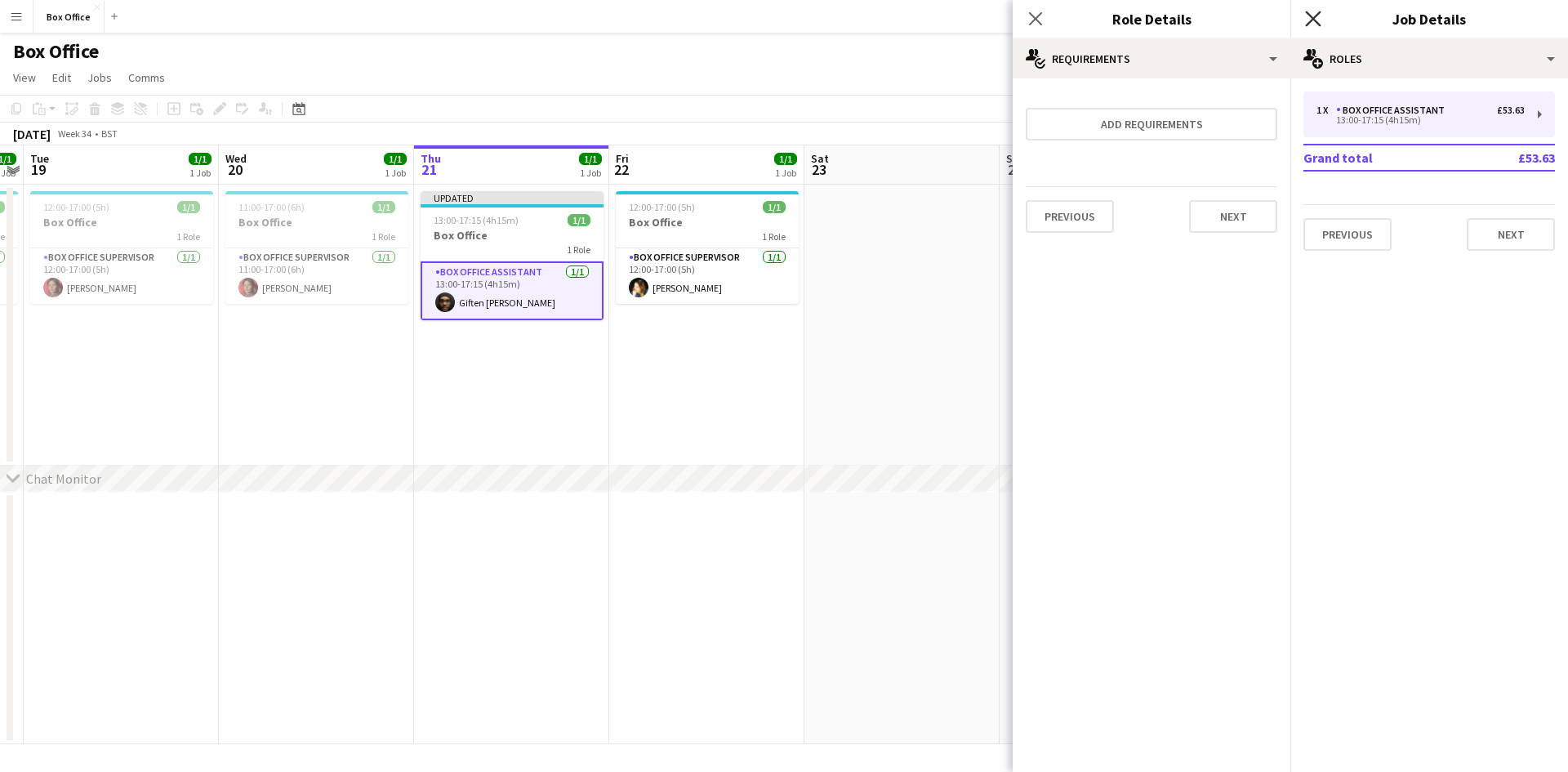
click at [1318, 16] on icon "Close pop-in" at bounding box center [1313, 18] width 15 height 15
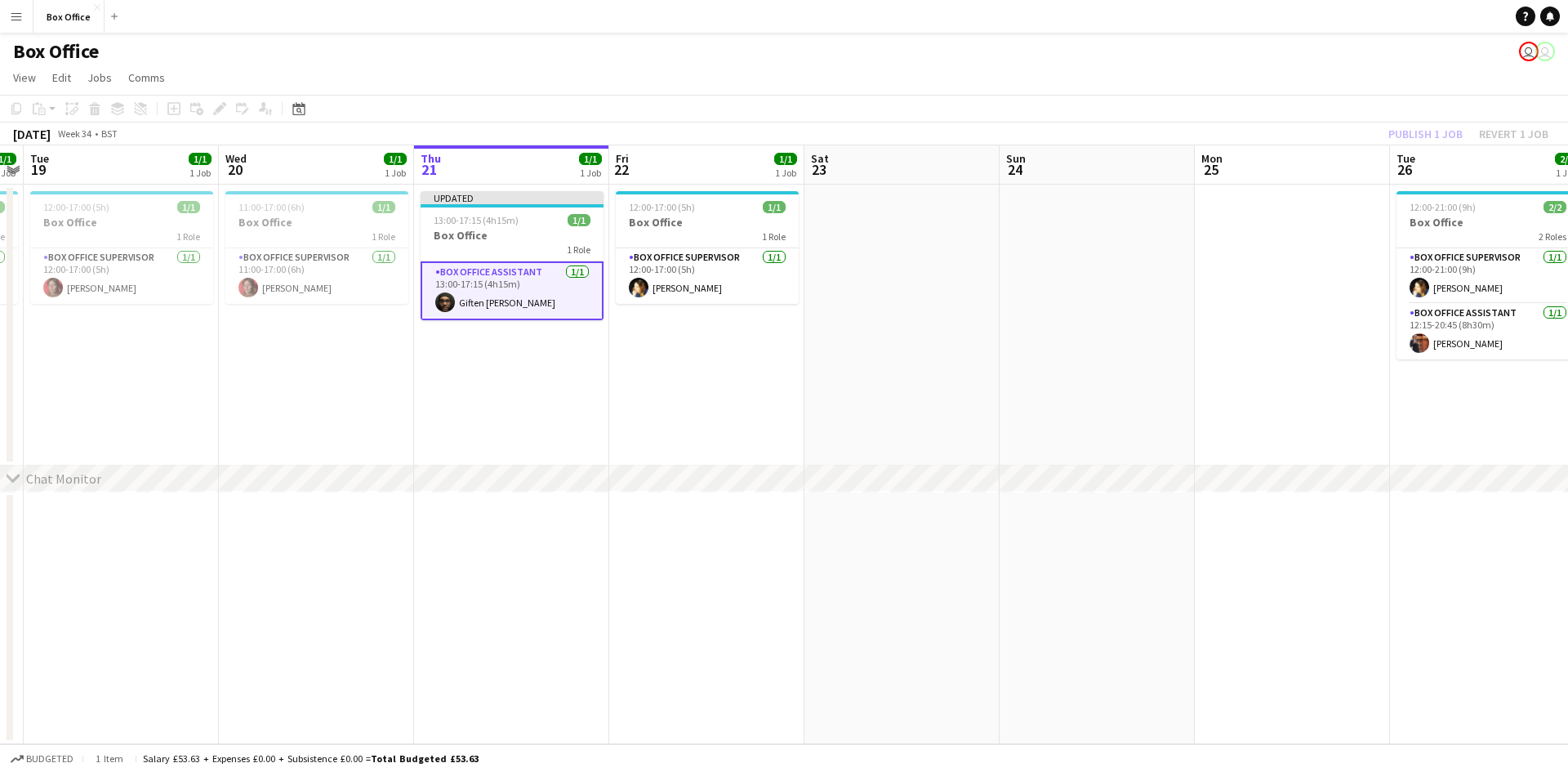
drag, startPoint x: 671, startPoint y: 371, endPoint x: 779, endPoint y: 309, distance: 124.5
click at [675, 369] on app-date-cell "12:00-17:00 (5h) 1/1 Box Office 1 Role Box Office Supervisor [DATE] 12:00-17:00…" at bounding box center [707, 325] width 195 height 281
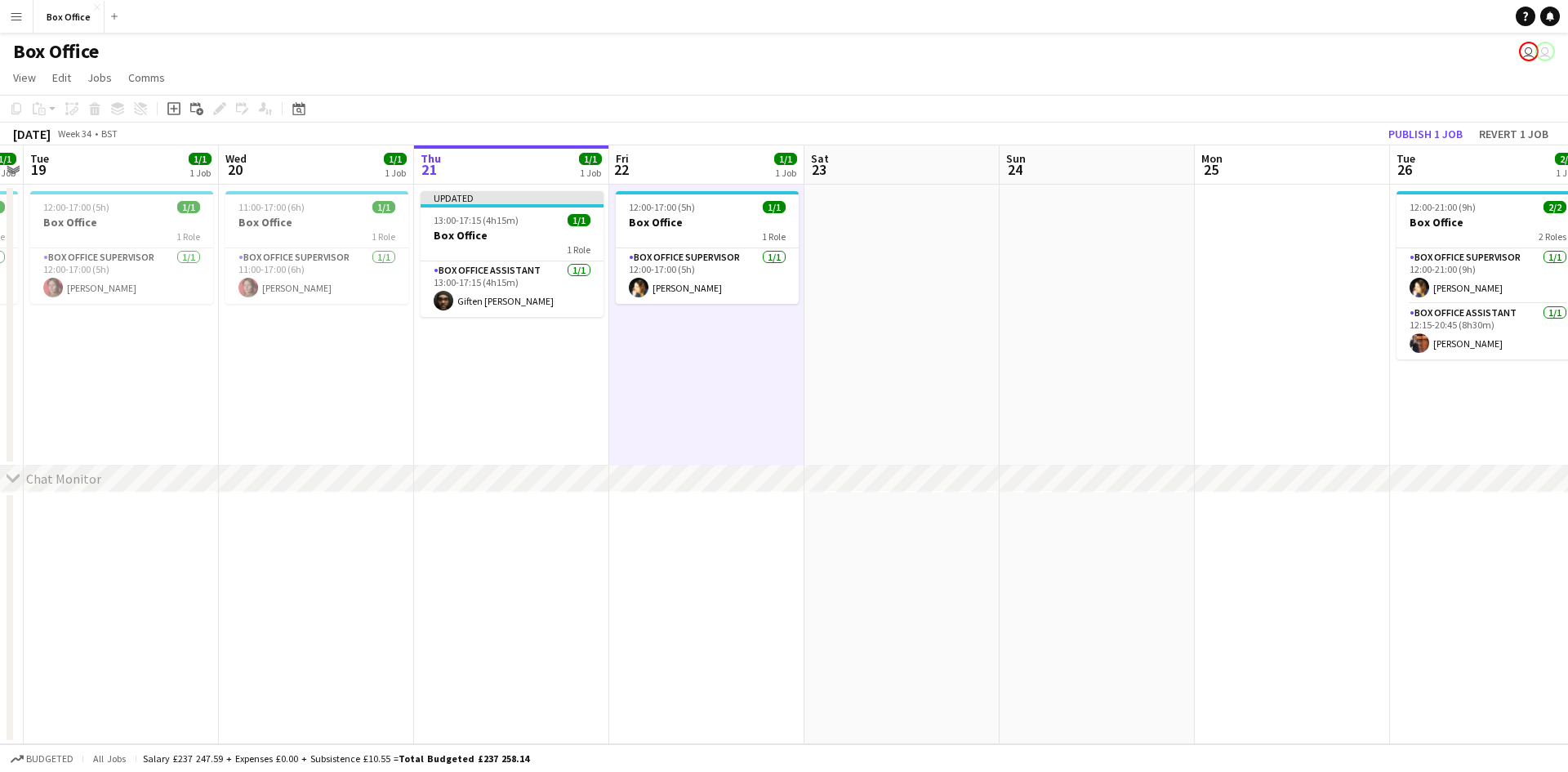
scroll to position [0, 363]
click at [1440, 125] on button "Publish 1 job" at bounding box center [1425, 134] width 87 height 21
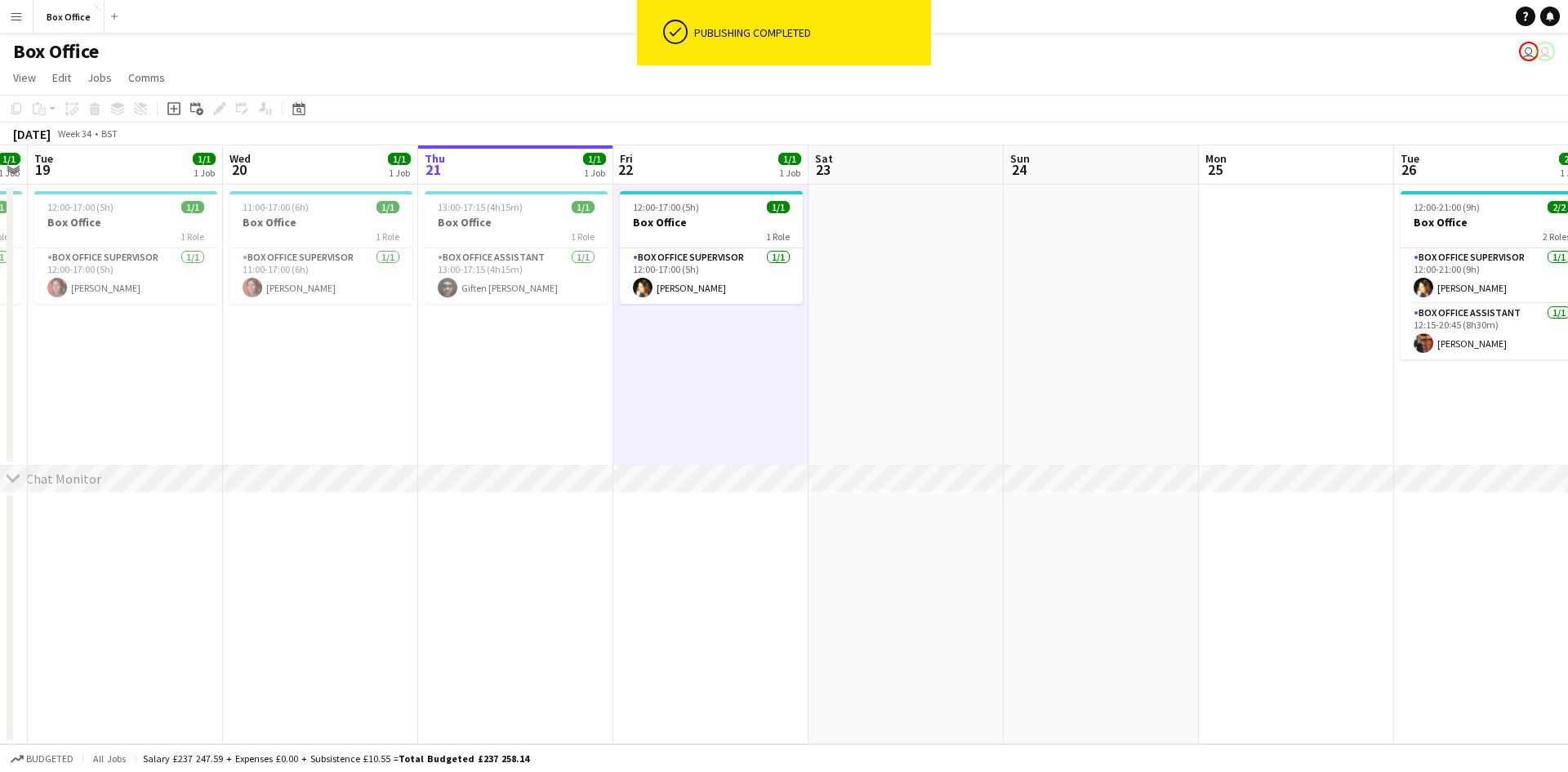
click at [519, 414] on app-date-cell "13:00-17:15 (4h15m) 1/1 Box Office 1 Role Box Office Assistant [DATE] 13:00-17:…" at bounding box center [516, 325] width 195 height 281
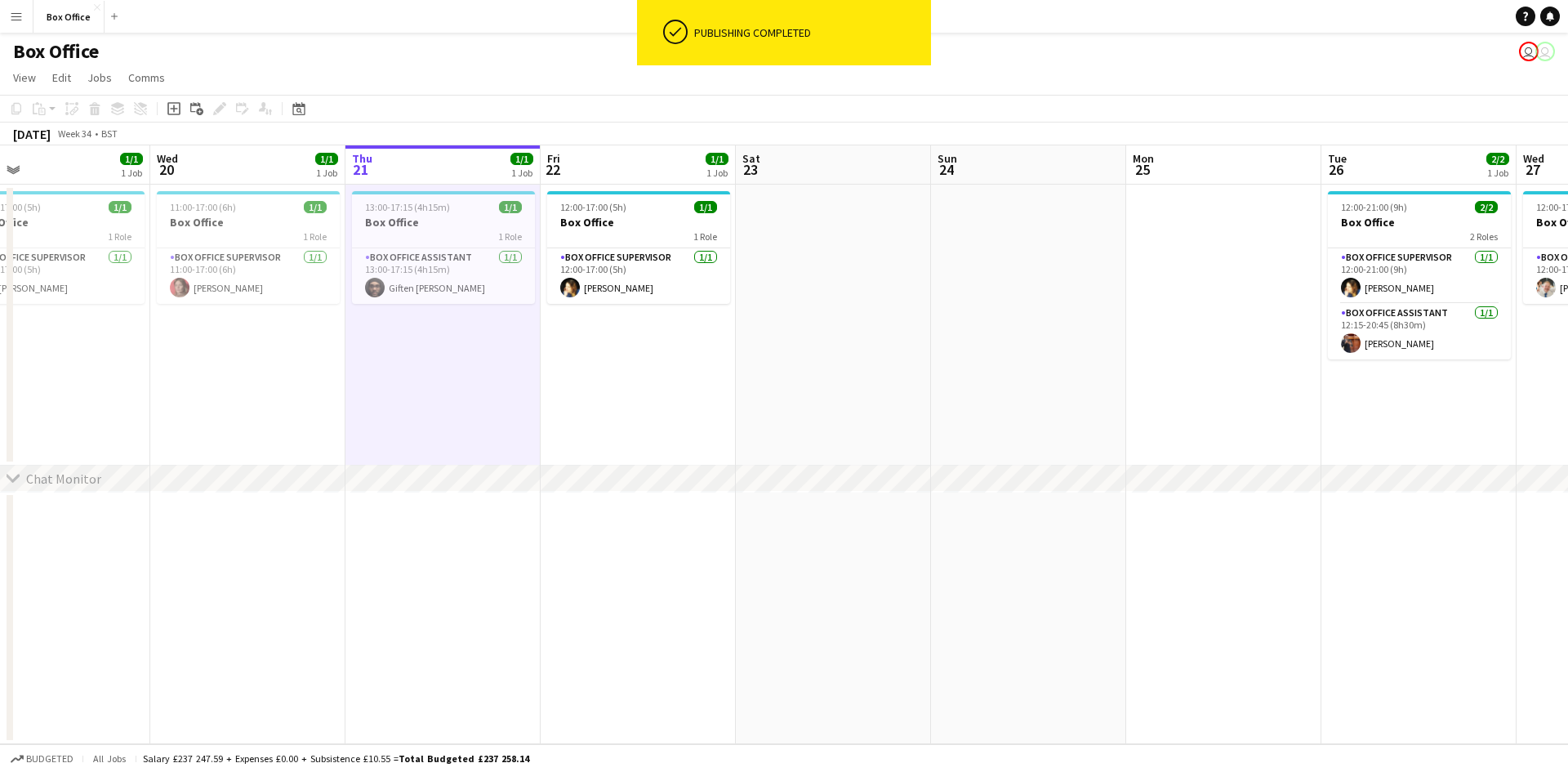
drag, startPoint x: 436, startPoint y: 374, endPoint x: 303, endPoint y: 302, distance: 151.2
click at [303, 302] on app-calendar-viewport "Sat 16 Sun 17 Mon 18 1/1 1 Job Tue 19 1/1 1 Job Wed 20 1/1 1 Job Thu 21 1/1 1 J…" at bounding box center [784, 444] width 1568 height 599
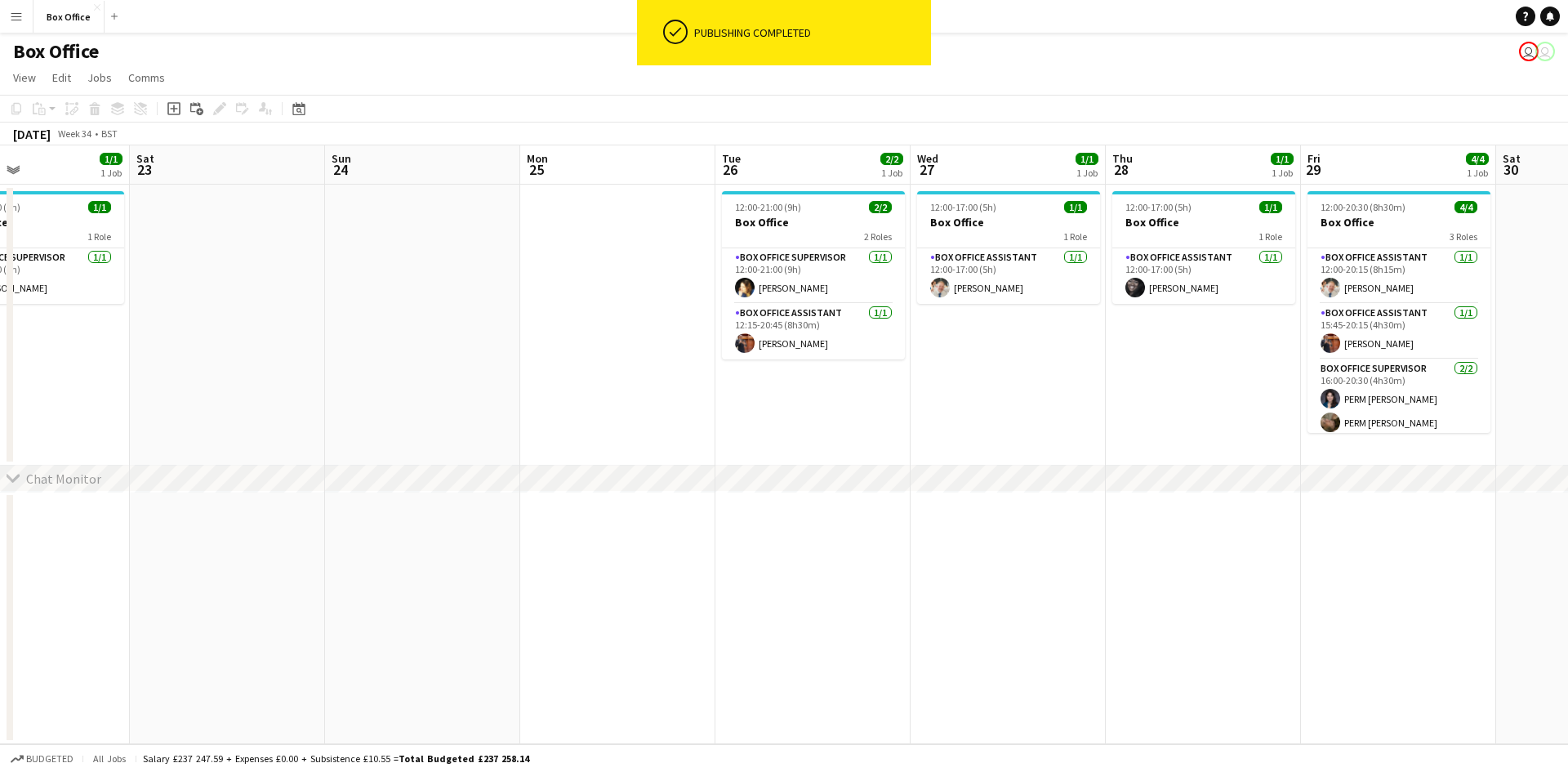
drag, startPoint x: 638, startPoint y: 372, endPoint x: 49, endPoint y: 397, distance: 589.5
click at [49, 397] on app-calendar-viewport "Tue 19 1/1 1 Job Wed 20 1/1 1 Job Thu 21 1/1 1 Job Fri 22 1/1 1 Job Sat 23 Sun …" at bounding box center [784, 444] width 1568 height 599
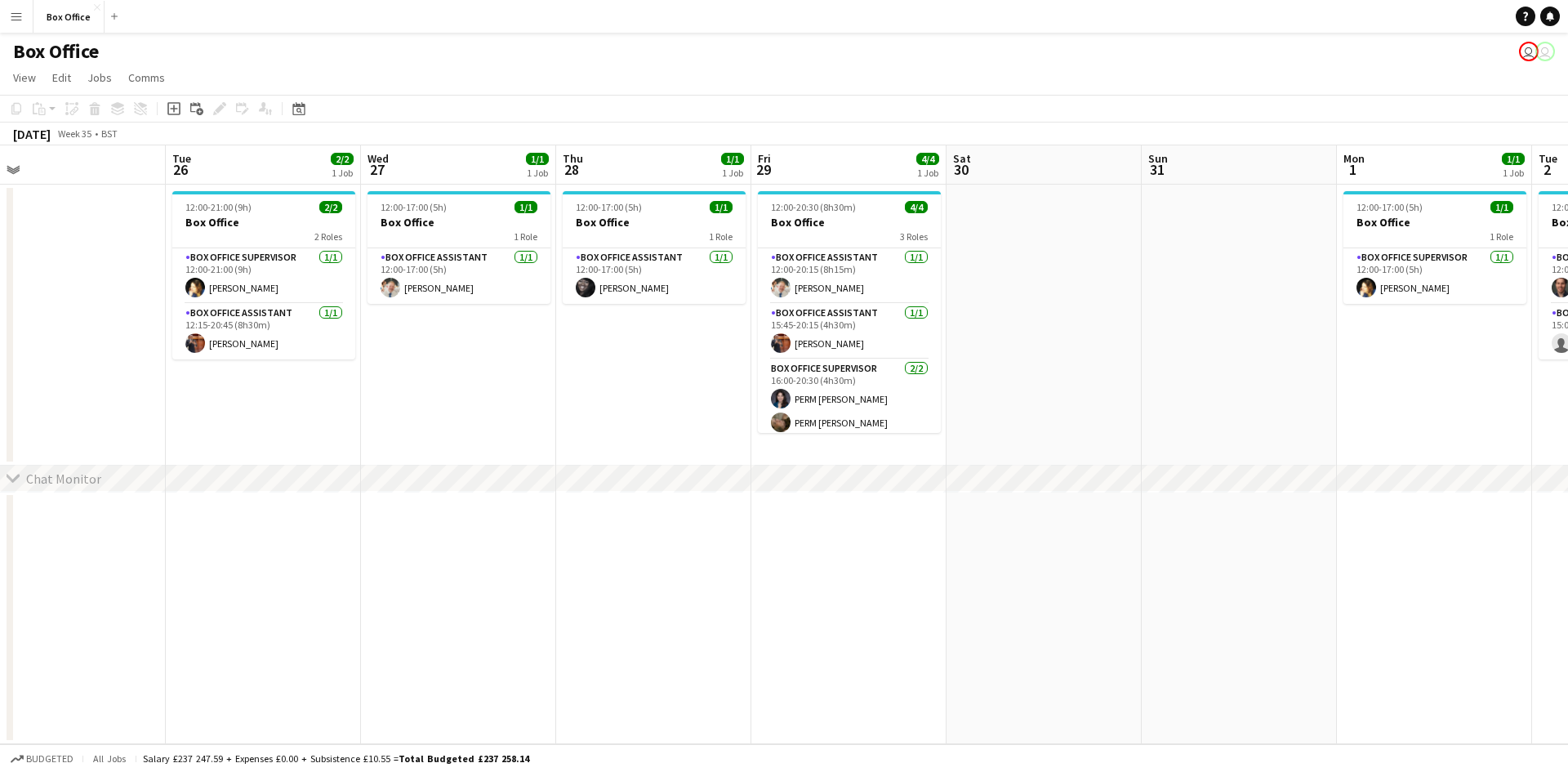
drag, startPoint x: 872, startPoint y: 434, endPoint x: 307, endPoint y: 392, distance: 566.6
click at [304, 394] on app-calendar-viewport "Fri 22 1/1 1 Job Sat 23 Sun 24 Mon 25 Tue 26 2/2 1 Job Wed 27 1/1 1 Job Thu 28 …" at bounding box center [784, 444] width 1568 height 599
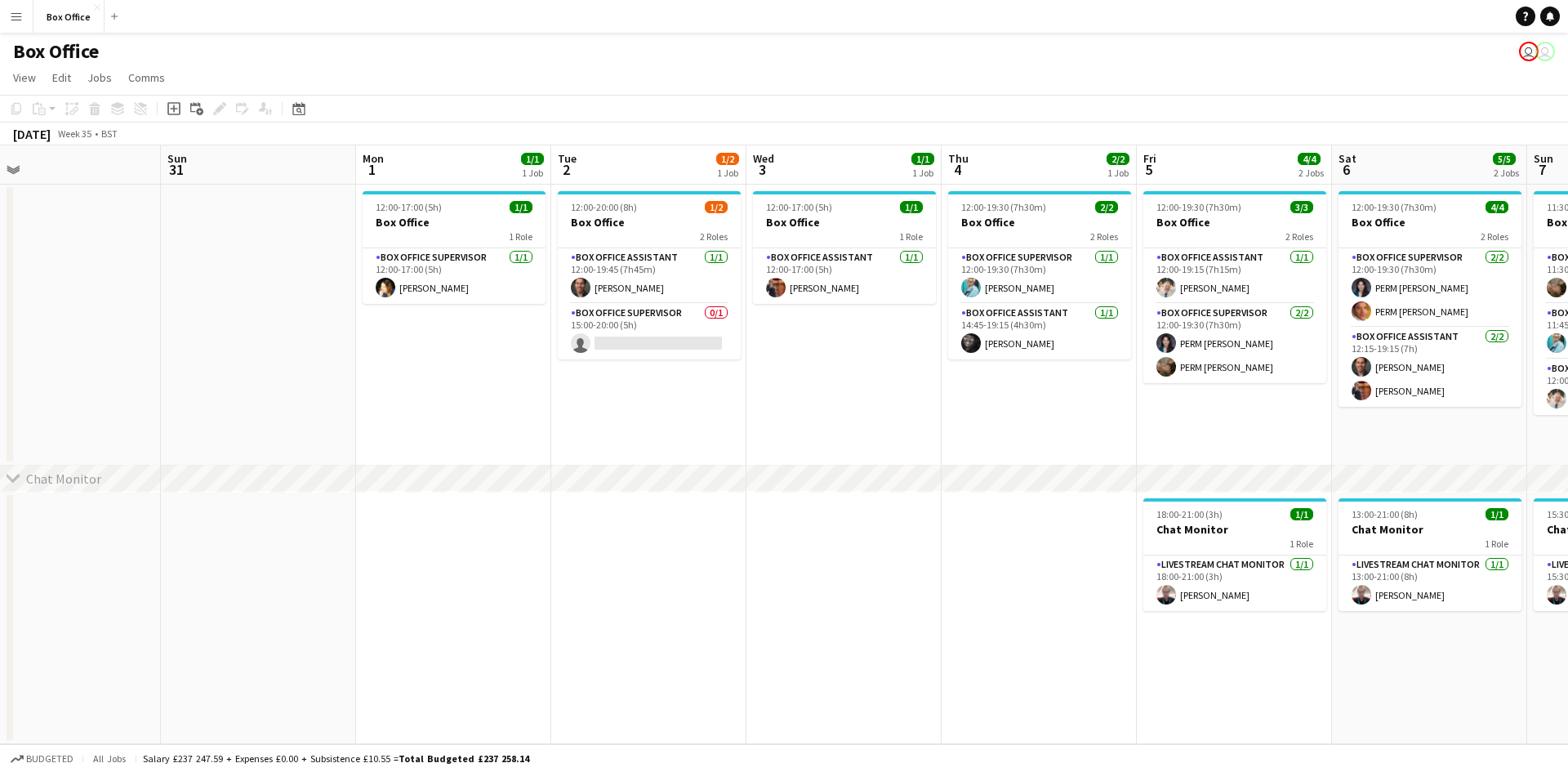
scroll to position [0, 663]
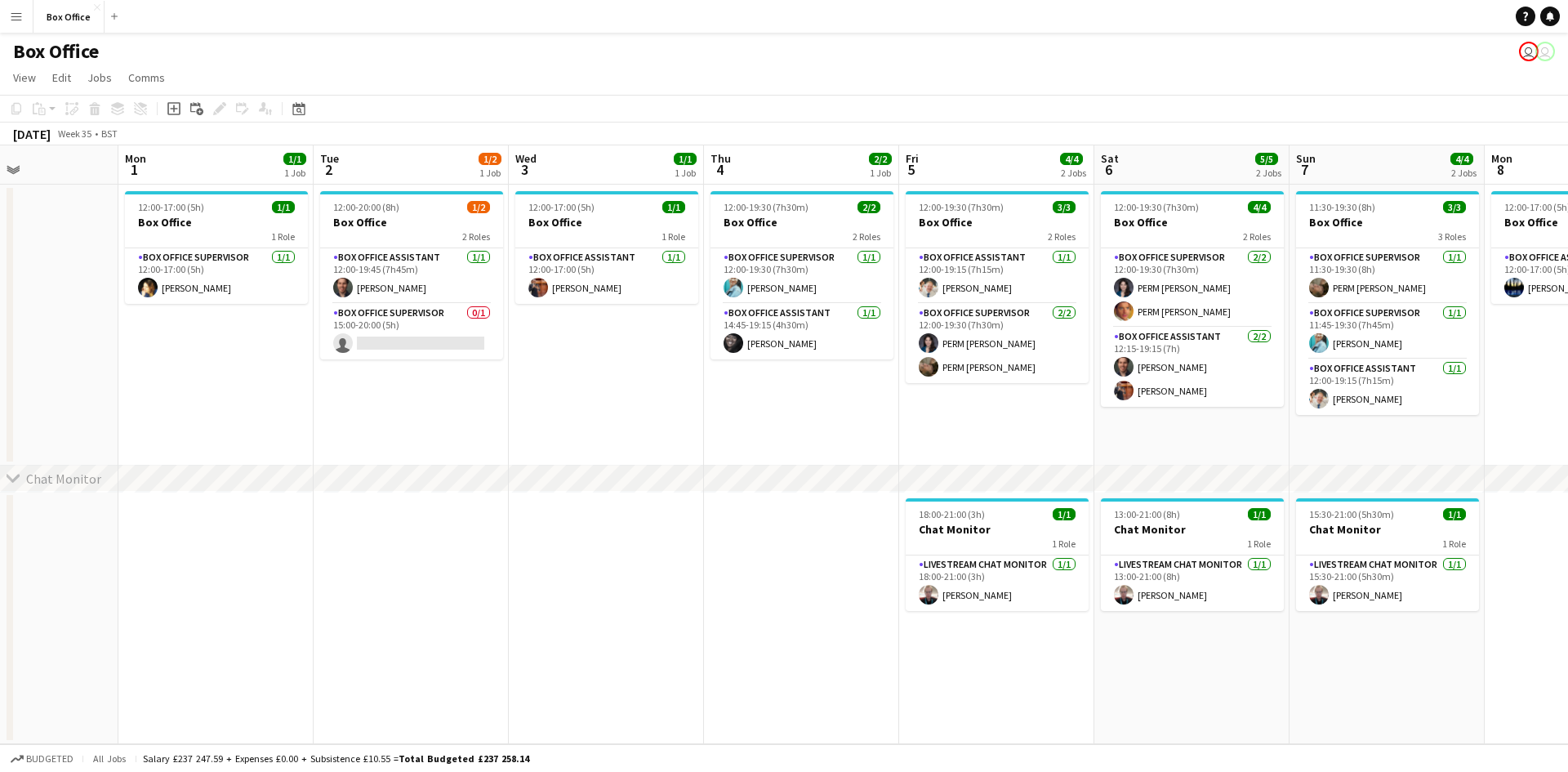
drag, startPoint x: 1381, startPoint y: 336, endPoint x: 162, endPoint y: 409, distance: 1221.2
click at [162, 409] on app-calendar-viewport "Thu 28 1/1 1 Job Fri 29 4/4 1 Job Sat 30 Sun 31 Mon 1 1/1 1 Job Tue 2 1/2 1 Job…" at bounding box center [784, 444] width 1568 height 599
click at [384, 308] on app-card-role "Box Office Supervisor 0/1 15:00-20:00 (5h) single-neutral-actions" at bounding box center [411, 331] width 183 height 56
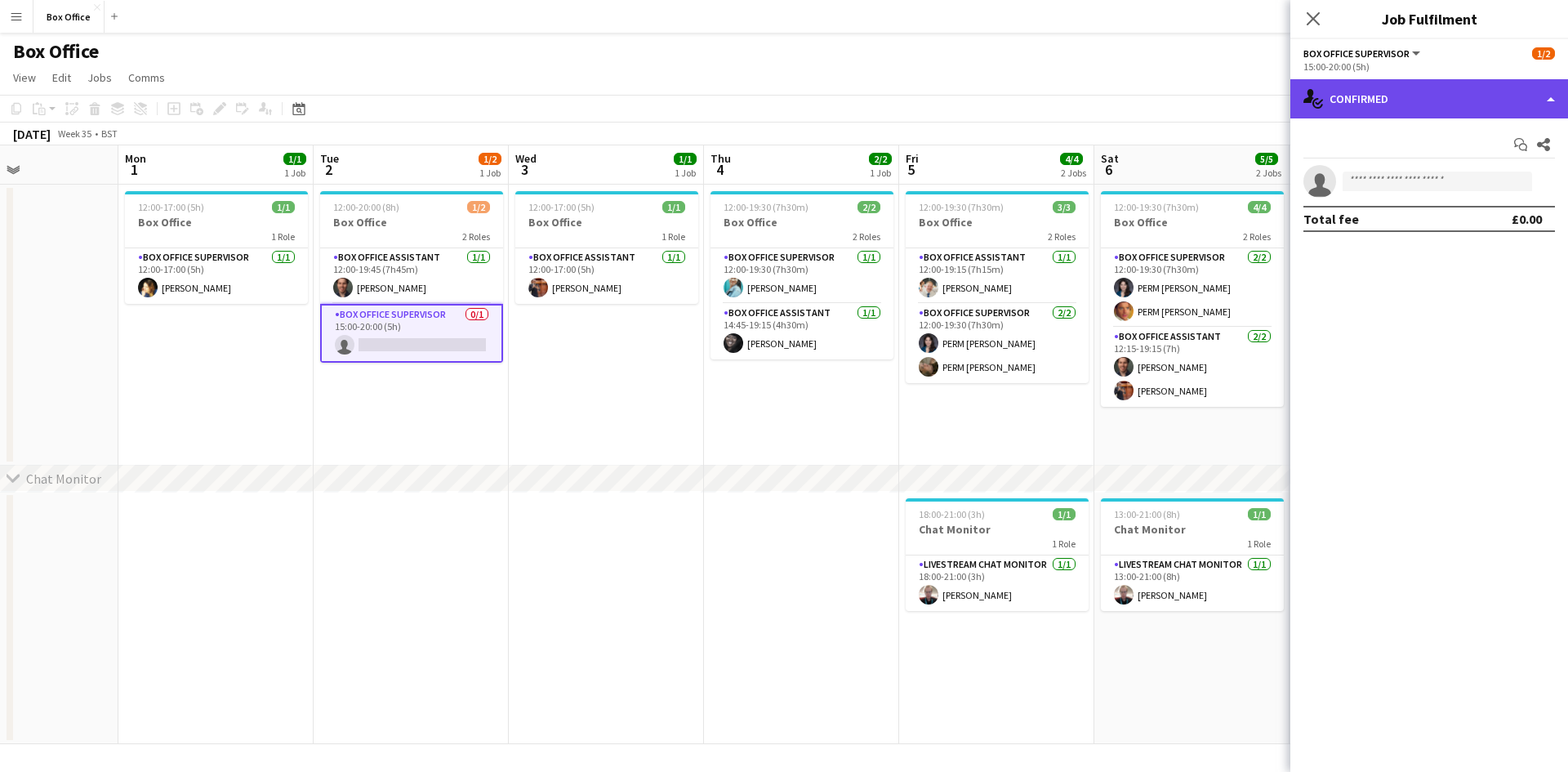
click at [1379, 103] on div "single-neutral-actions-check-2 Confirmed" at bounding box center [1429, 99] width 278 height 39
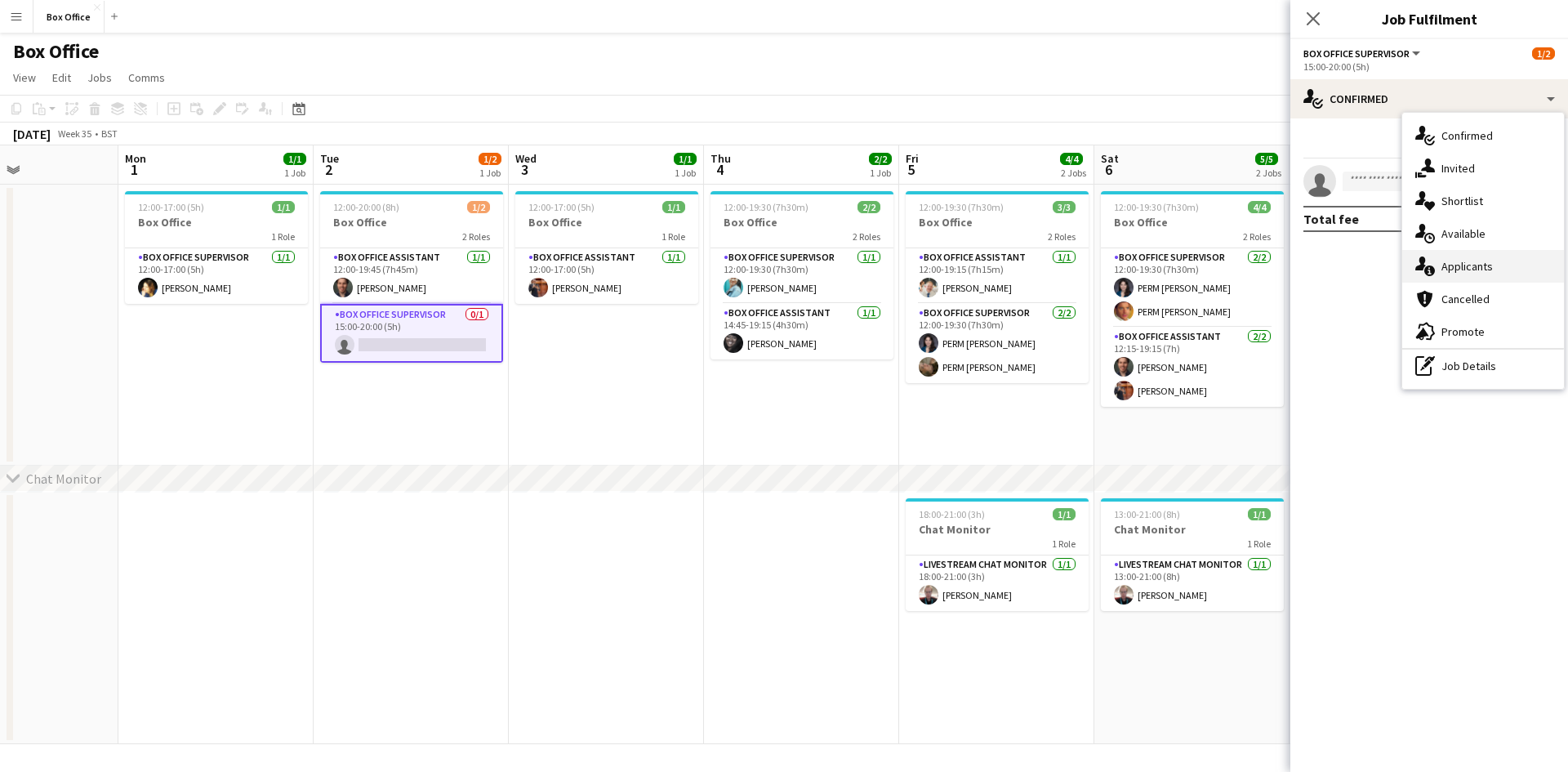
click at [1453, 262] on div "single-neutral-actions-information Applicants" at bounding box center [1483, 266] width 162 height 33
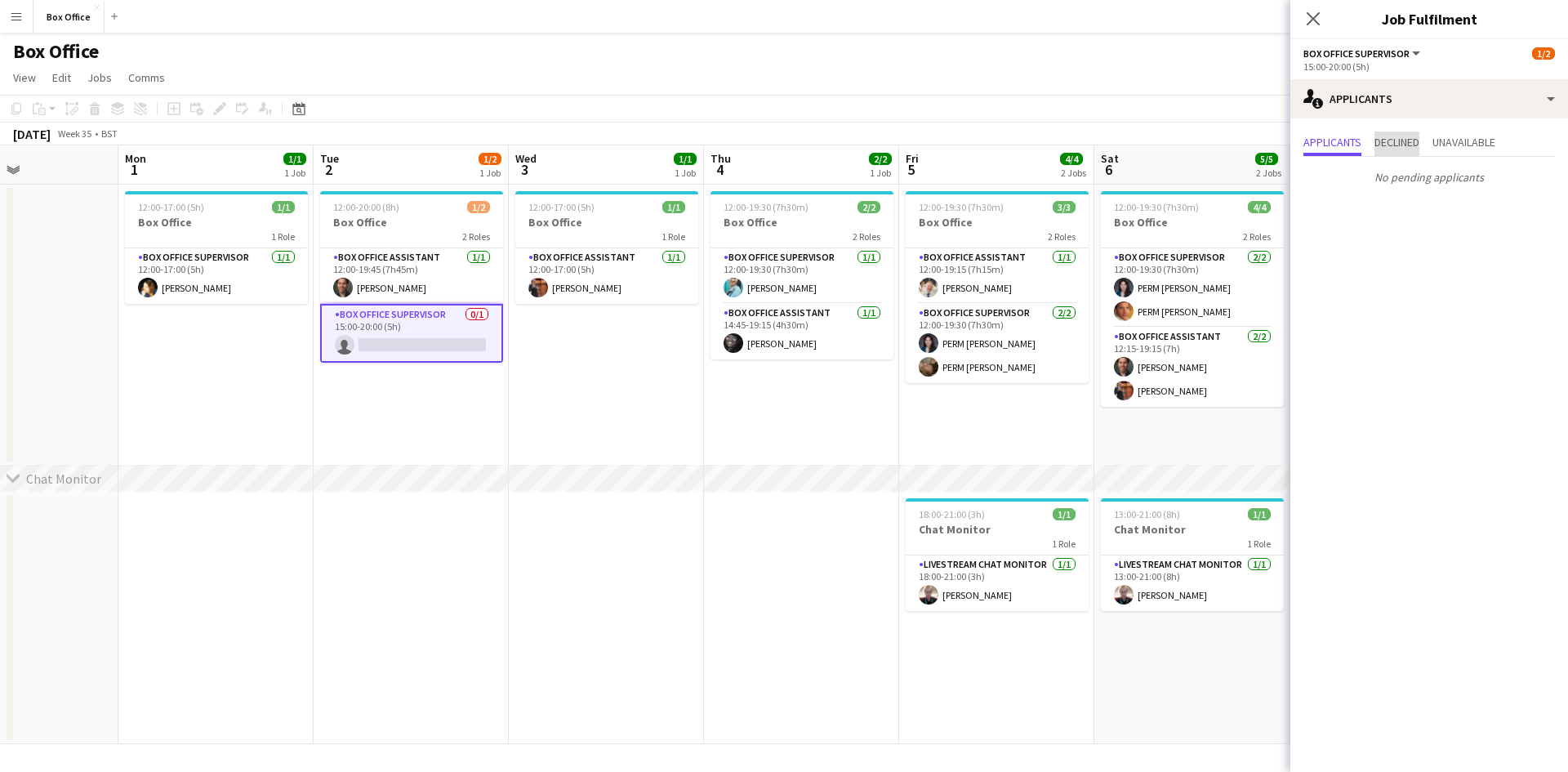
click at [1407, 148] on span "Declined" at bounding box center [1397, 142] width 45 height 11
click at [1470, 146] on span "Unavailable" at bounding box center [1465, 142] width 63 height 11
click at [1318, 9] on app-icon "Close pop-in" at bounding box center [1313, 19] width 24 height 24
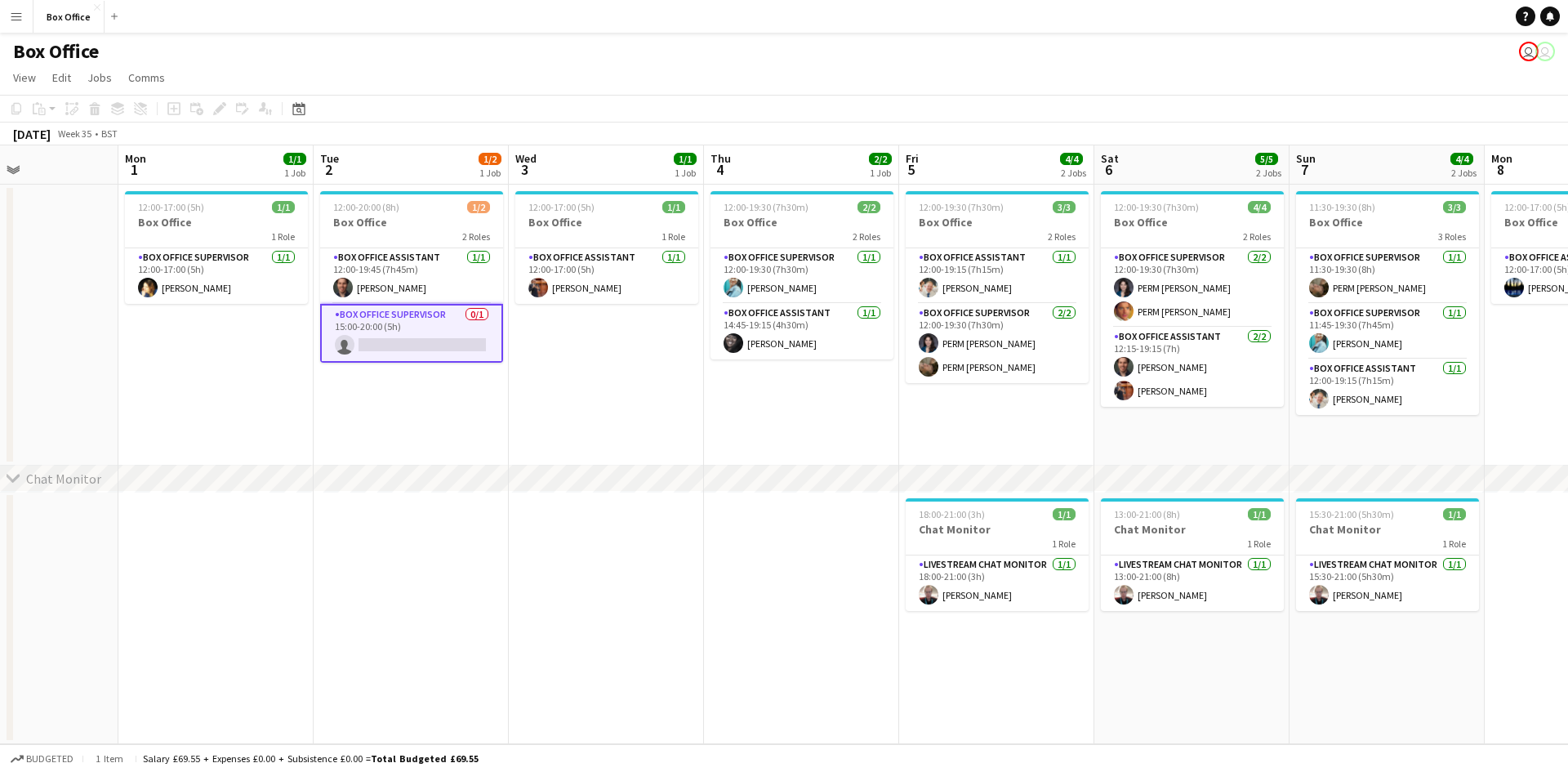
click at [557, 577] on app-date-cell at bounding box center [606, 618] width 195 height 253
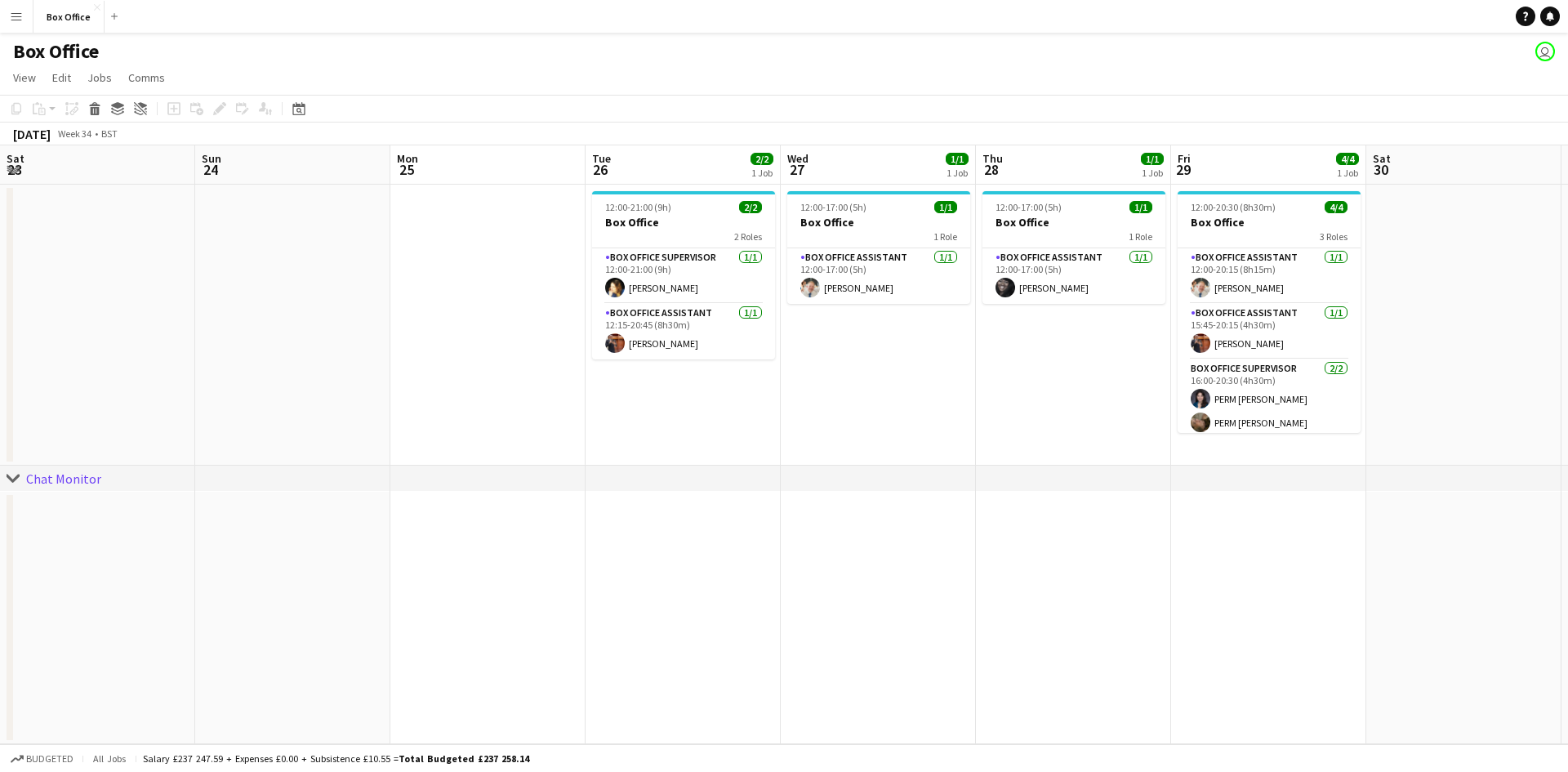
scroll to position [0, 352]
